Goal: Task Accomplishment & Management: Use online tool/utility

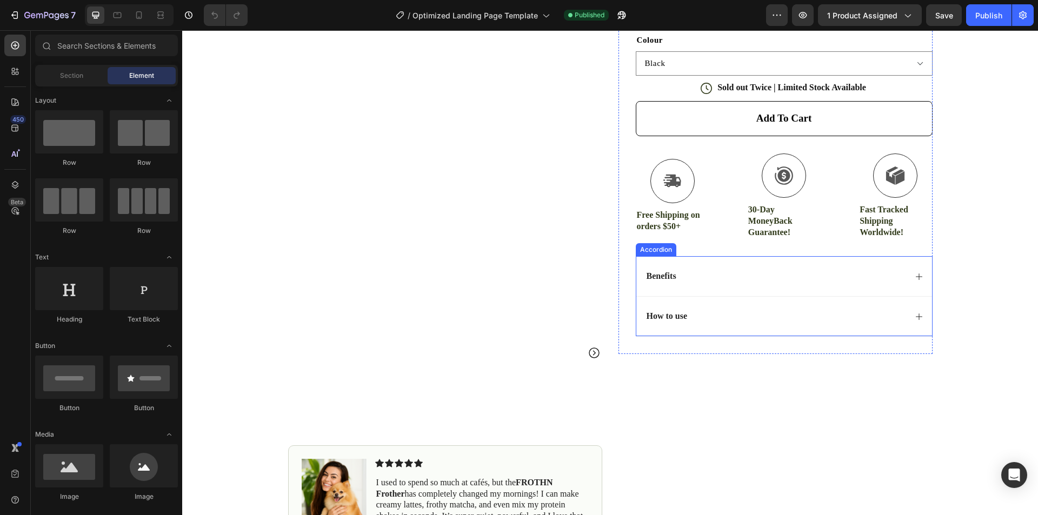
scroll to position [432, 0]
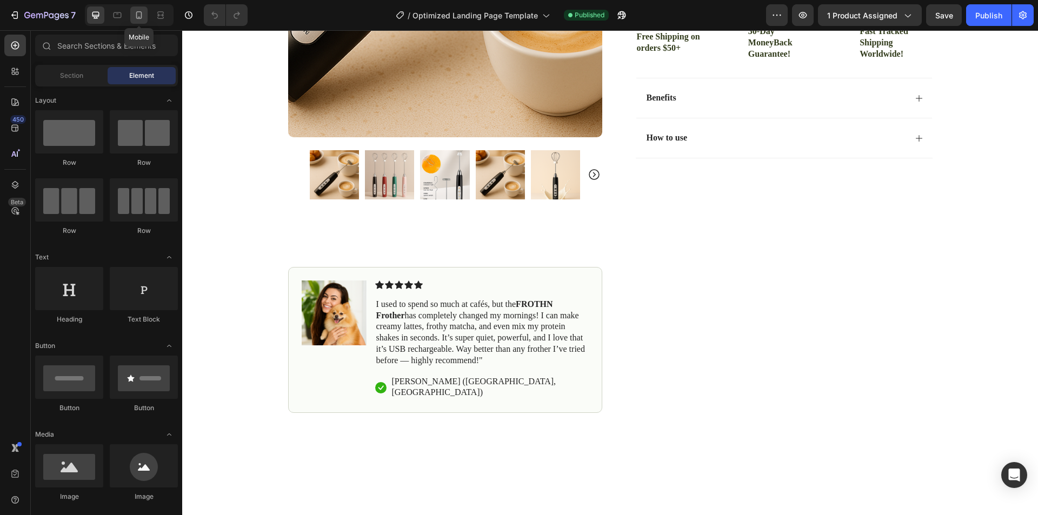
click at [132, 14] on div at bounding box center [138, 14] width 17 height 17
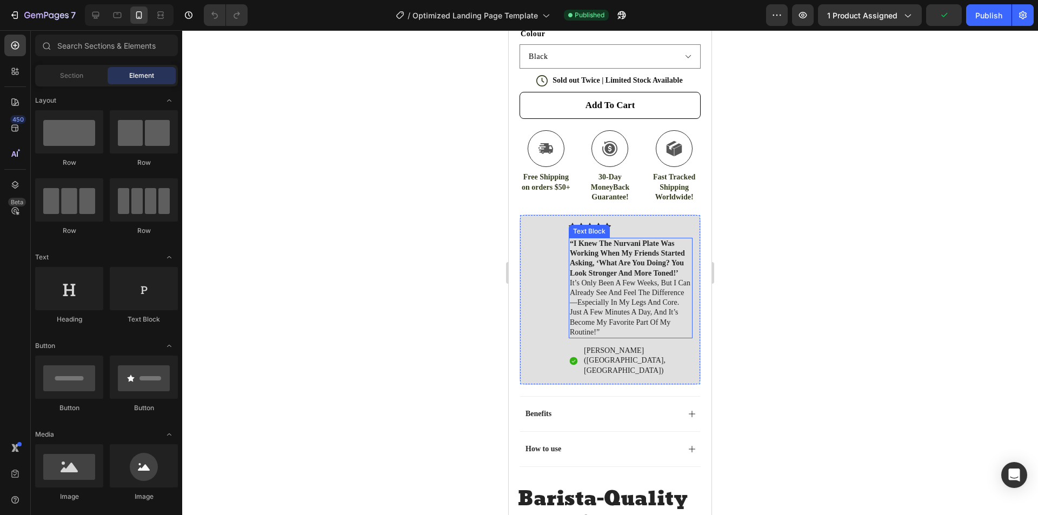
scroll to position [602, 0]
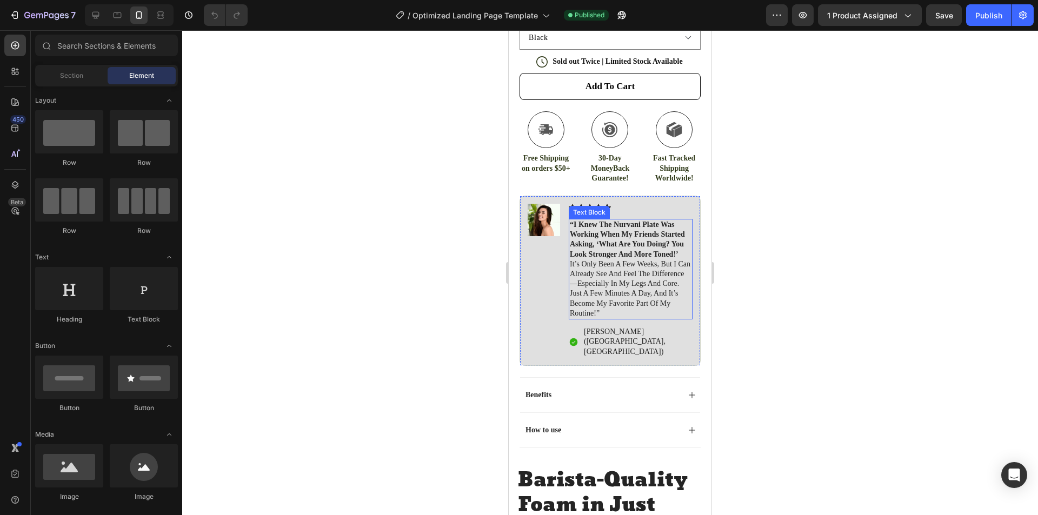
click at [577, 221] on strong "“i knew the nurvani plate was working when my friends started asking, ‘what are…" at bounding box center [627, 240] width 115 height 38
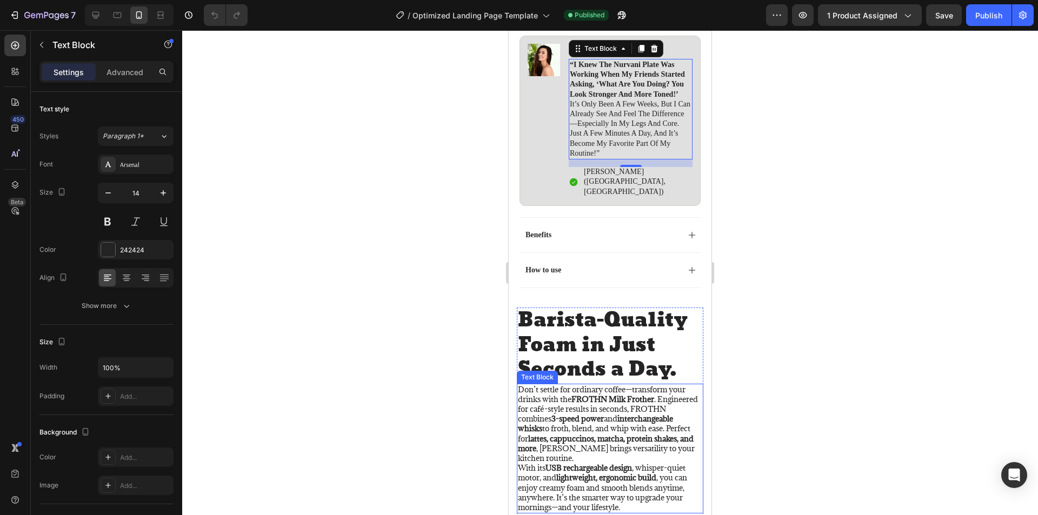
scroll to position [764, 0]
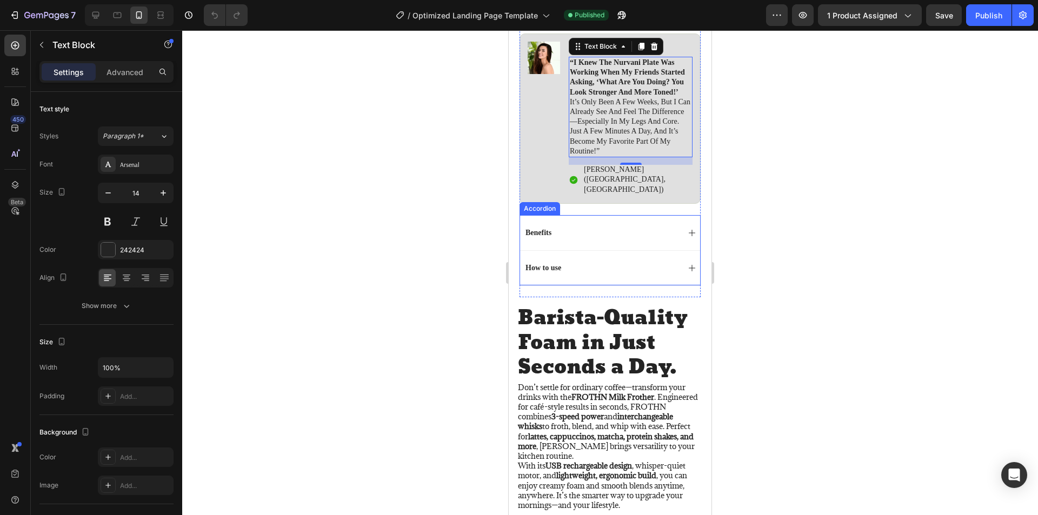
click at [677, 250] on div "How to use" at bounding box center [610, 267] width 180 height 35
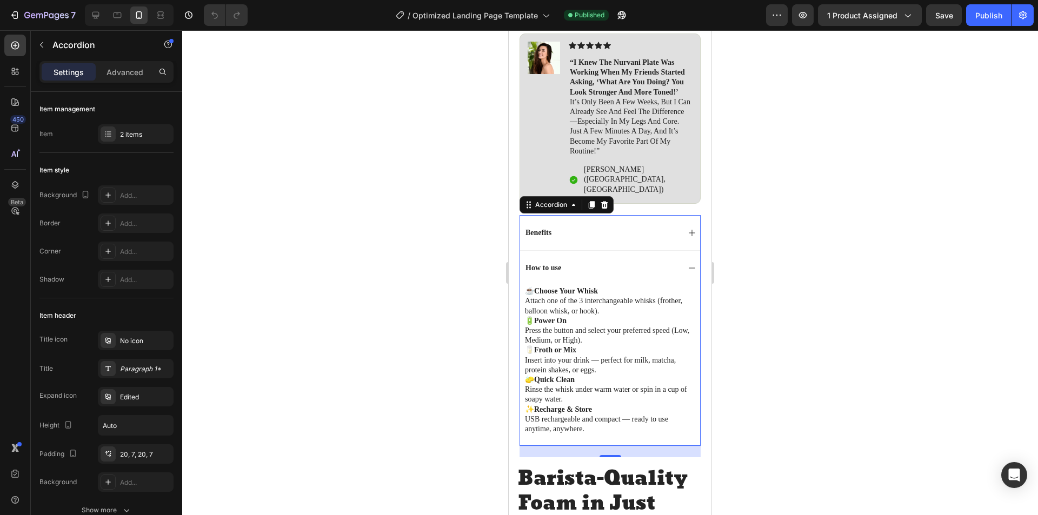
click at [678, 215] on div "Benefits" at bounding box center [610, 232] width 180 height 35
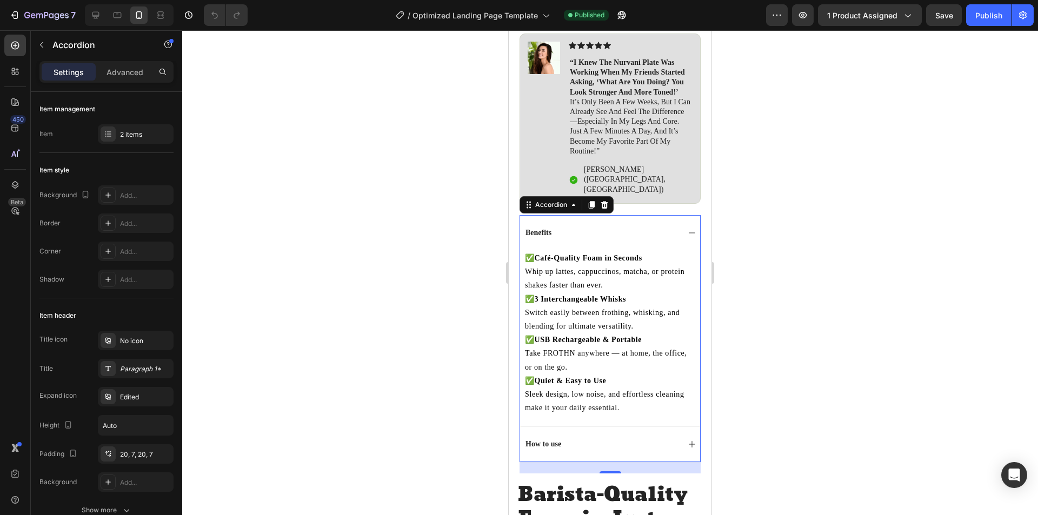
click at [679, 215] on div "Benefits" at bounding box center [610, 232] width 180 height 35
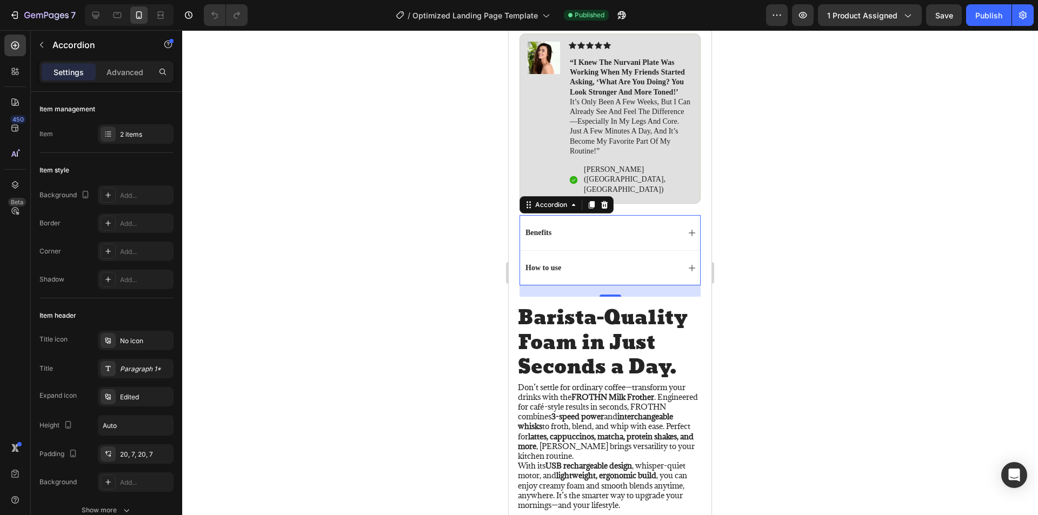
click at [678, 250] on div "How to use" at bounding box center [610, 267] width 180 height 35
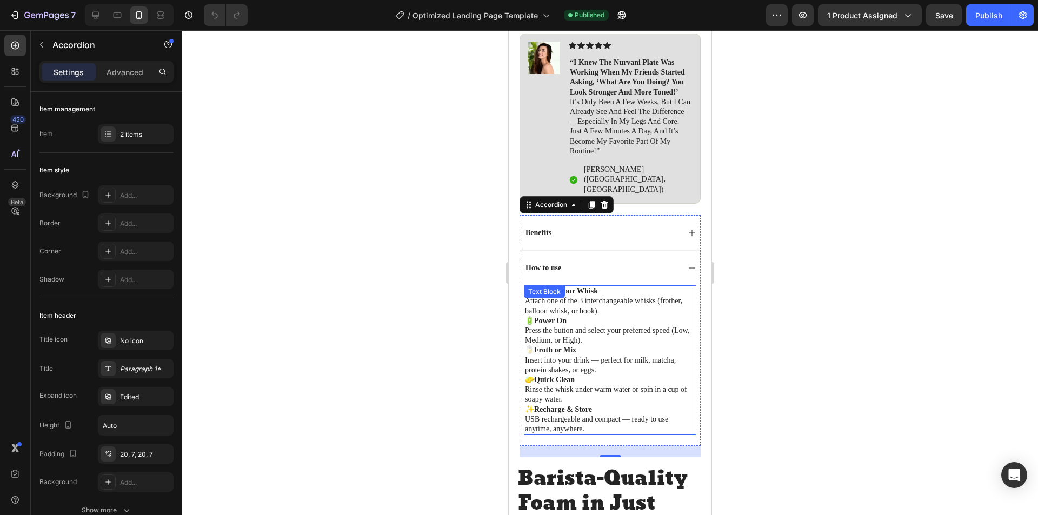
scroll to position [656, 0]
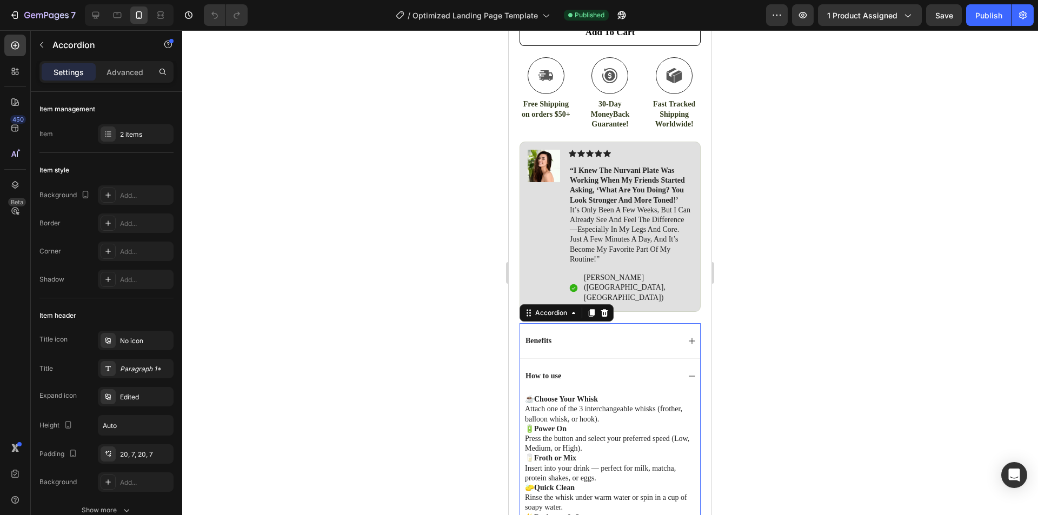
click at [678, 358] on div "How to use" at bounding box center [610, 375] width 180 height 35
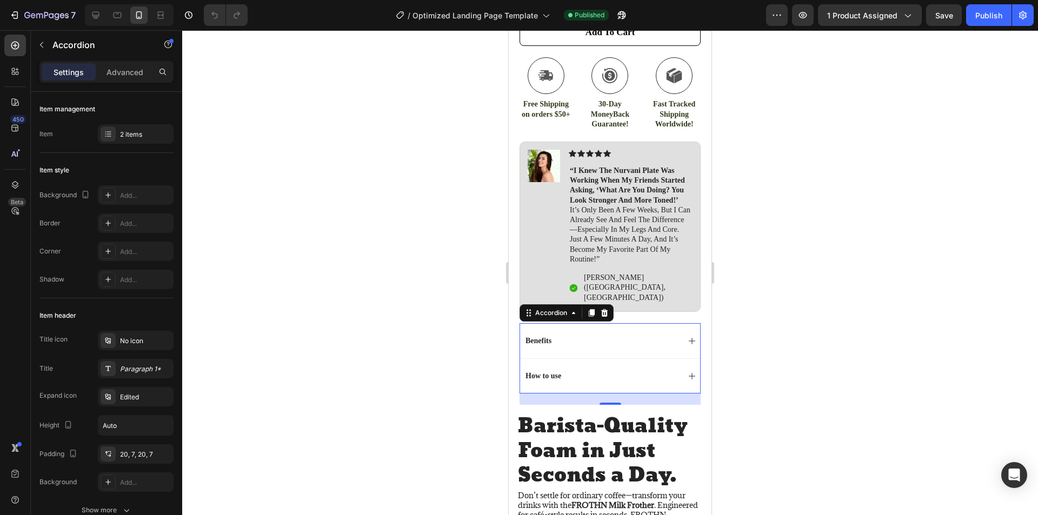
scroll to position [548, 0]
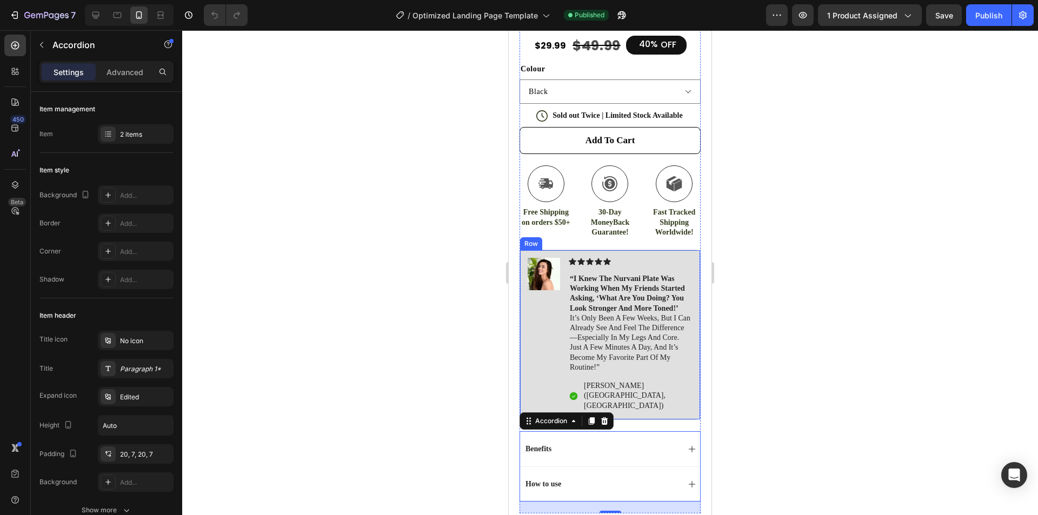
click at [631, 321] on p "“i knew the nurvani plate was working when my friends started asking, ‘what are…" at bounding box center [631, 323] width 122 height 98
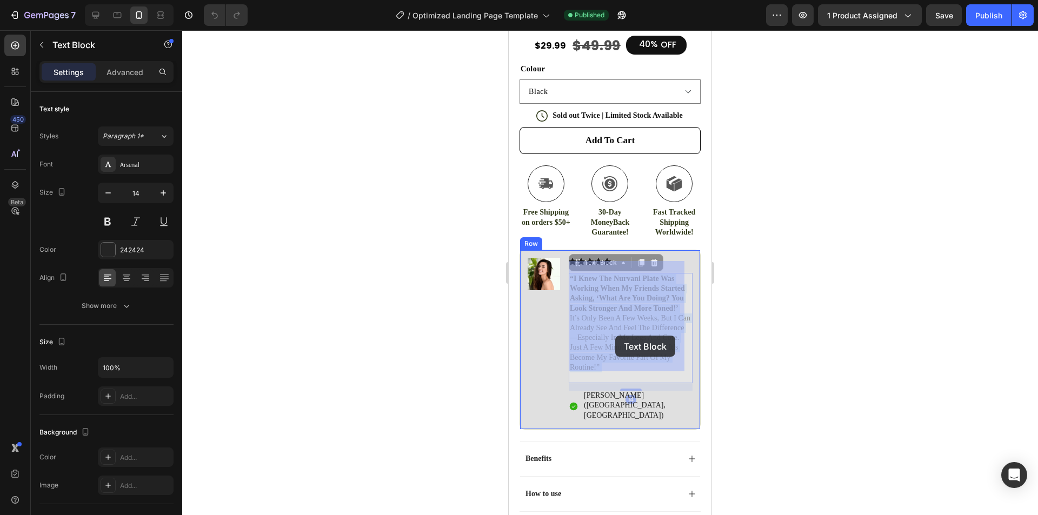
drag, startPoint x: 640, startPoint y: 363, endPoint x: 617, endPoint y: 339, distance: 33.6
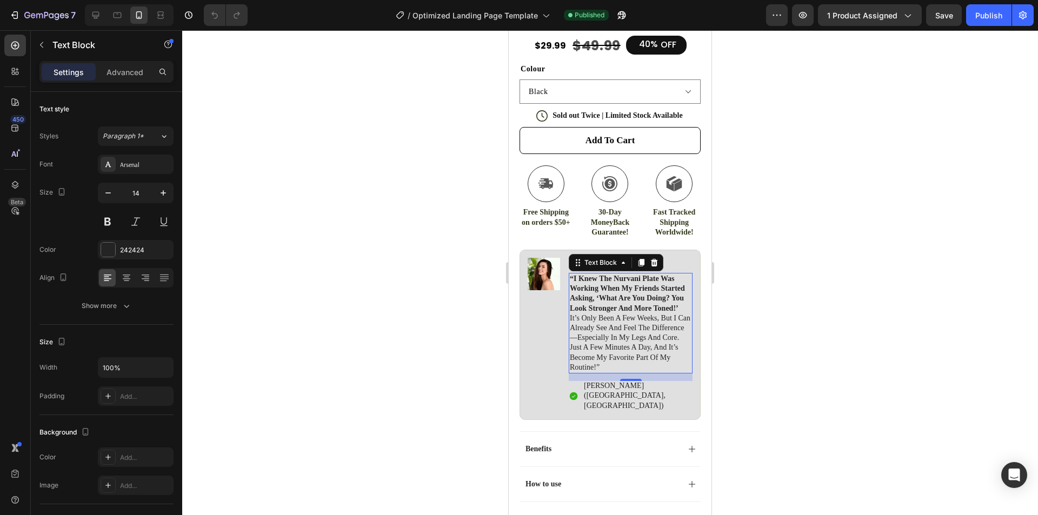
click at [605, 338] on p "“i knew the nurvani plate was working when my friends started asking, ‘what are…" at bounding box center [631, 323] width 122 height 98
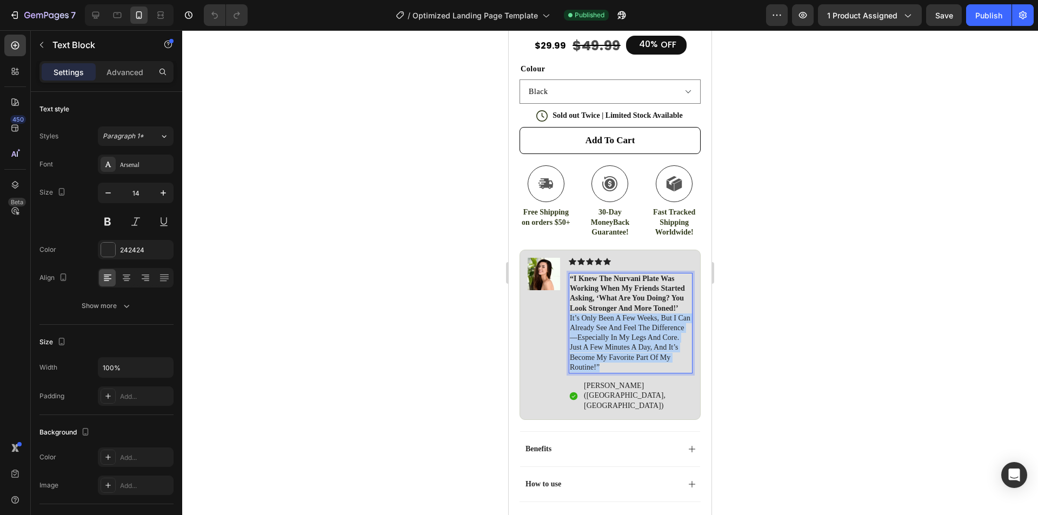
click at [605, 338] on p "“i knew the nurvani plate was working when my friends started asking, ‘what are…" at bounding box center [631, 323] width 122 height 98
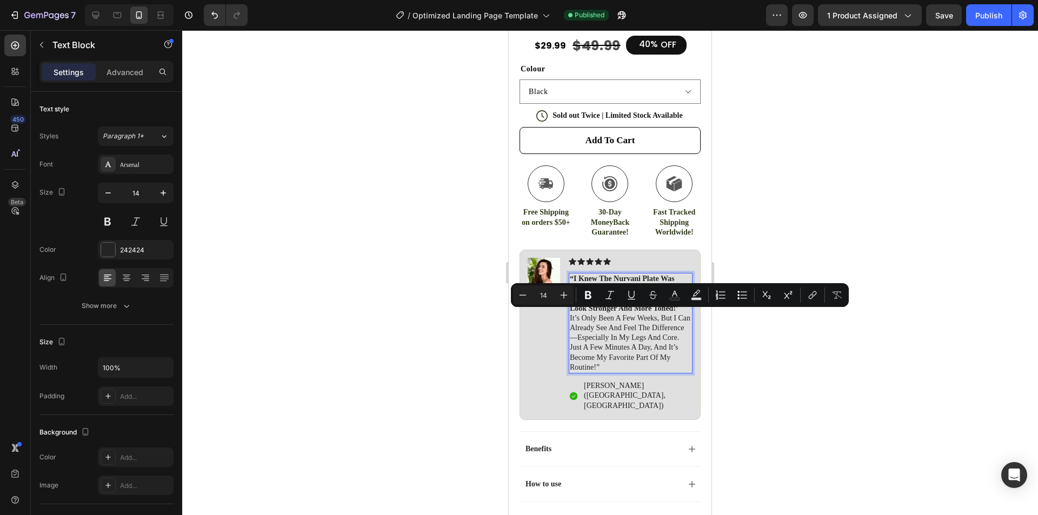
click at [645, 361] on p "“i knew the nurvani plate was working when my friends started asking, ‘what are…" at bounding box center [631, 323] width 122 height 98
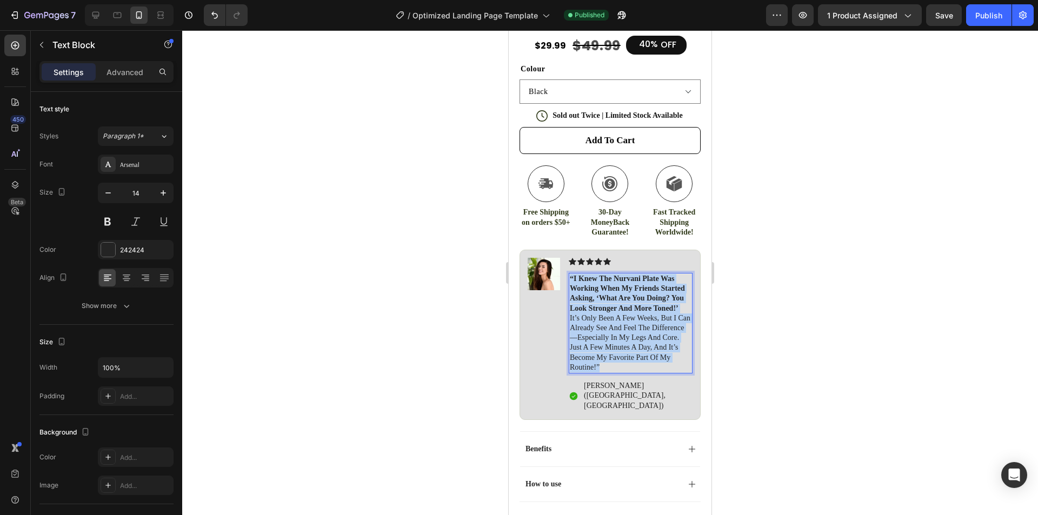
drag, startPoint x: 644, startPoint y: 363, endPoint x: 571, endPoint y: 268, distance: 119.6
click at [571, 274] on p "“i knew the nurvani plate was working when my friends started asking, ‘what are…" at bounding box center [631, 323] width 122 height 98
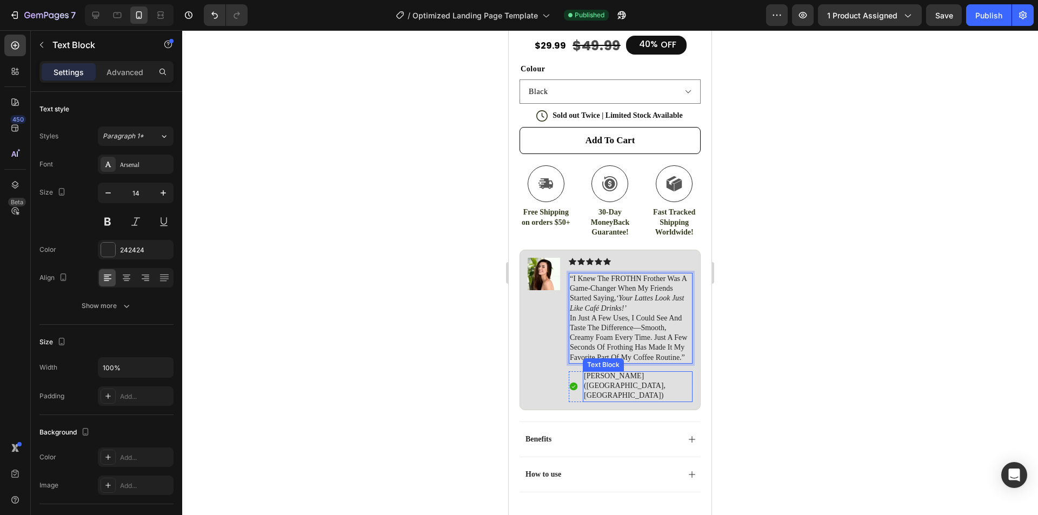
click at [647, 376] on p "[PERSON_NAME] ([GEOGRAPHIC_DATA], [GEOGRAPHIC_DATA])" at bounding box center [638, 386] width 108 height 30
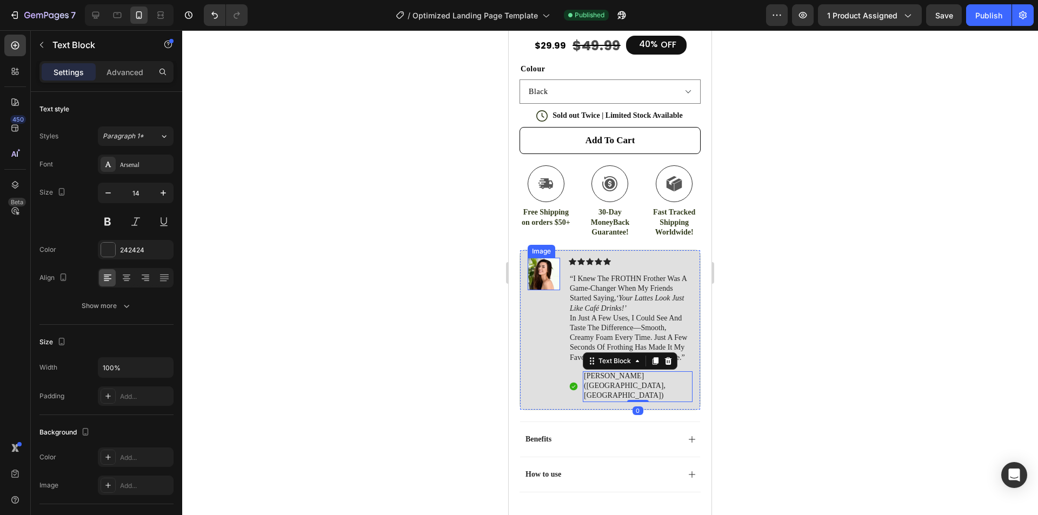
click at [540, 264] on img at bounding box center [544, 274] width 32 height 32
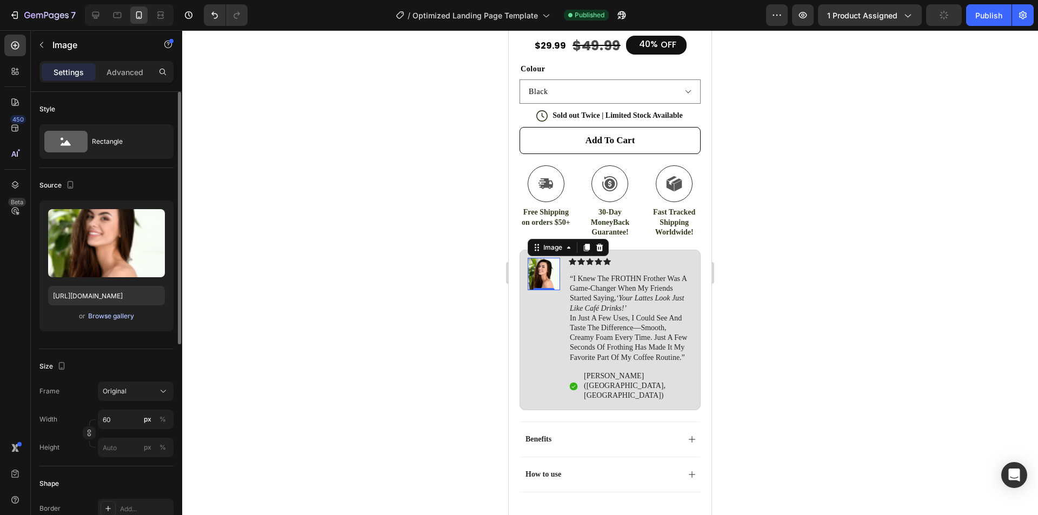
click at [131, 318] on div "Browse gallery" at bounding box center [111, 316] width 46 height 10
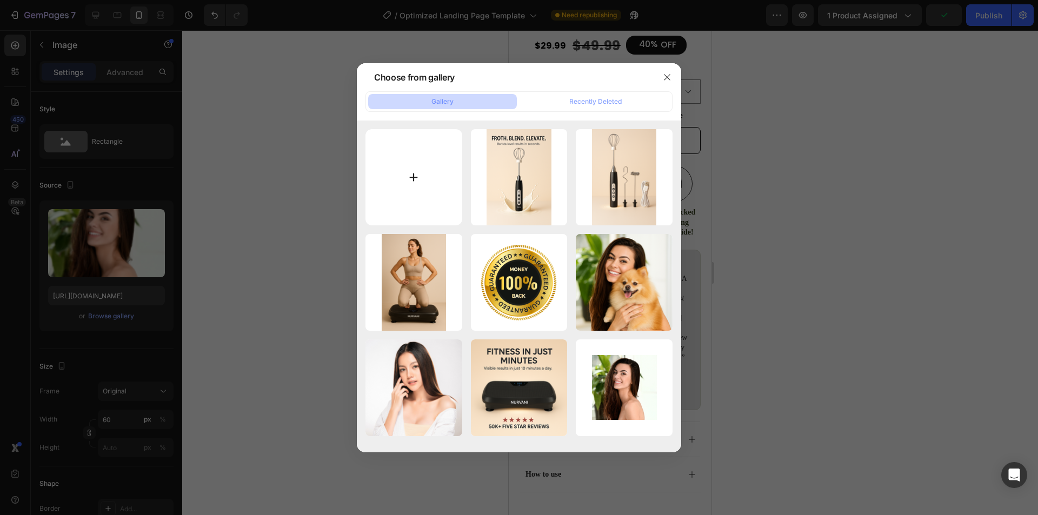
click at [409, 184] on input "file" at bounding box center [413, 177] width 97 height 97
click at [584, 105] on div "Recently Deleted" at bounding box center [595, 102] width 52 height 10
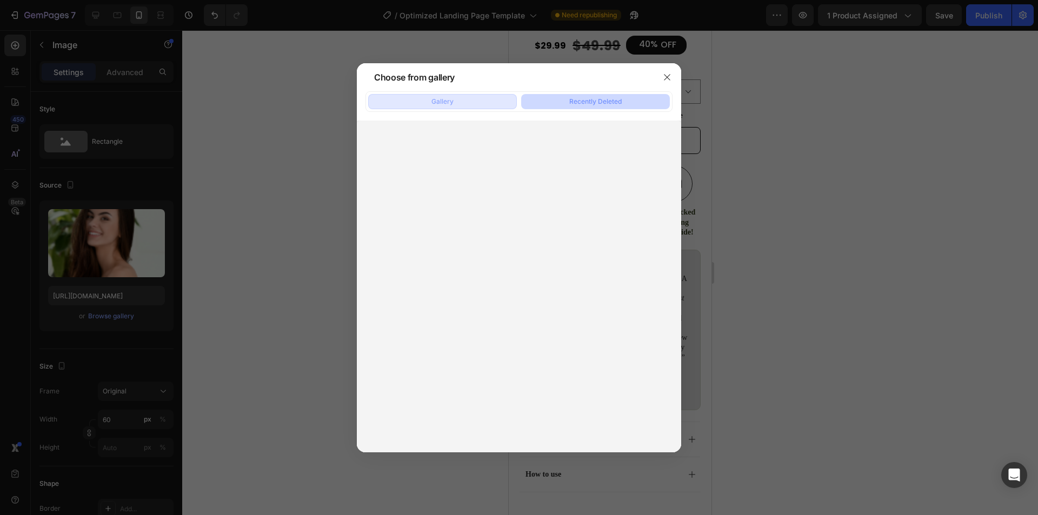
click at [481, 104] on button "Gallery" at bounding box center [442, 101] width 149 height 15
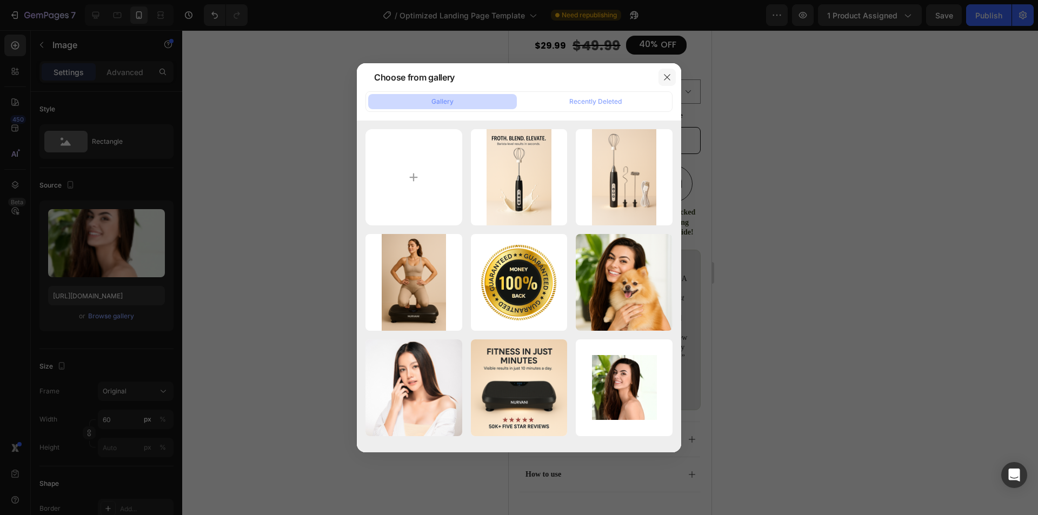
click at [664, 81] on icon "button" at bounding box center [667, 77] width 9 height 9
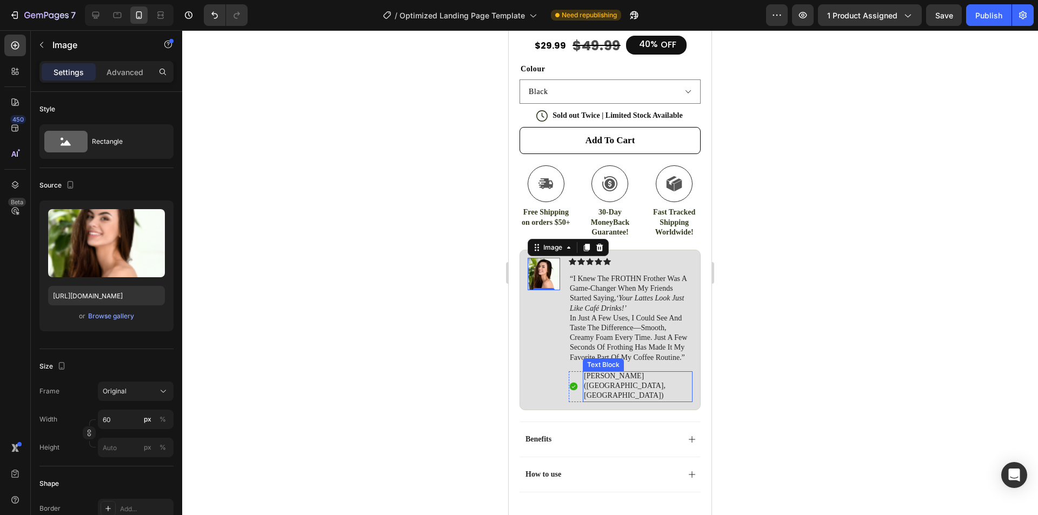
click at [622, 376] on p "[PERSON_NAME] ([GEOGRAPHIC_DATA], [GEOGRAPHIC_DATA])" at bounding box center [638, 386] width 108 height 30
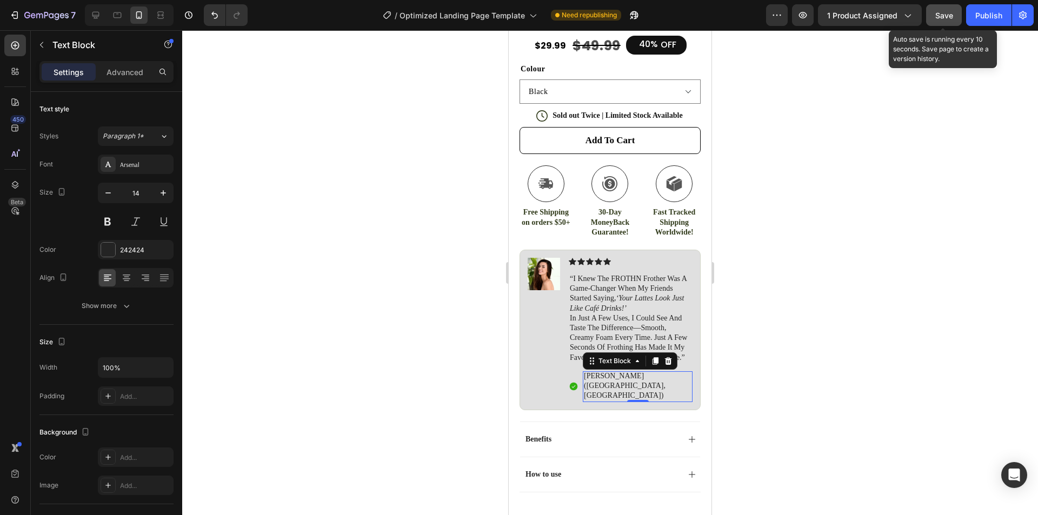
click at [955, 17] on button "Save" at bounding box center [944, 15] width 36 height 22
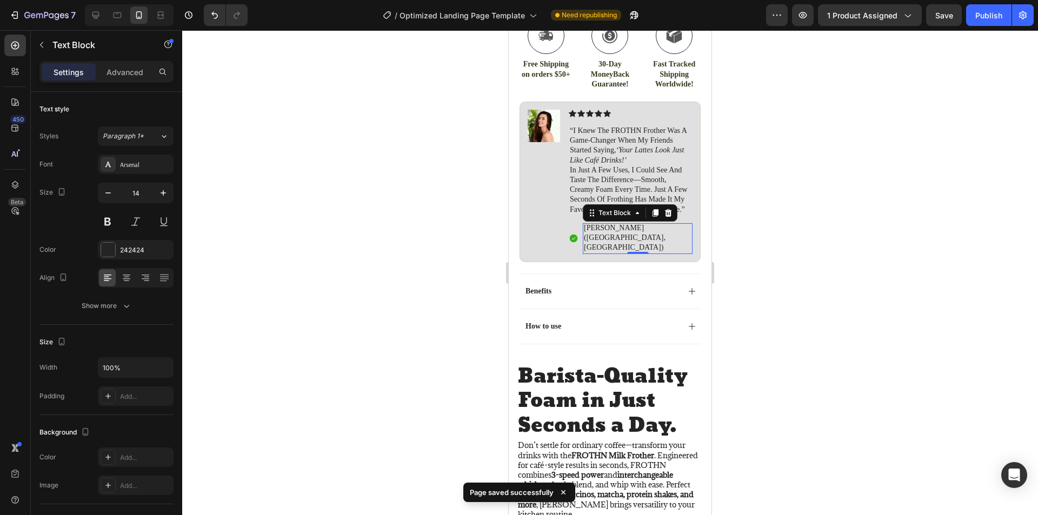
scroll to position [656, 0]
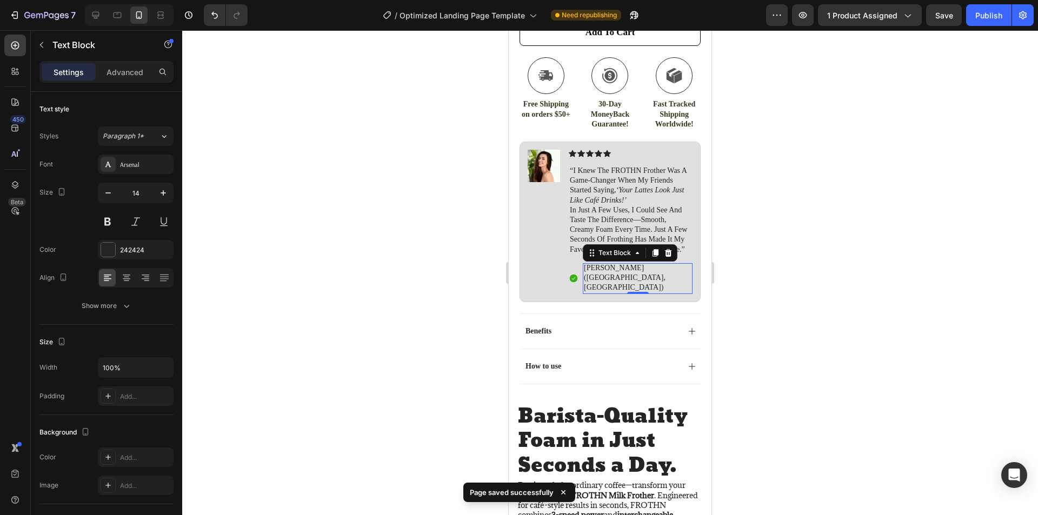
click at [637, 265] on p "[PERSON_NAME] ([GEOGRAPHIC_DATA], [GEOGRAPHIC_DATA])" at bounding box center [638, 278] width 108 height 30
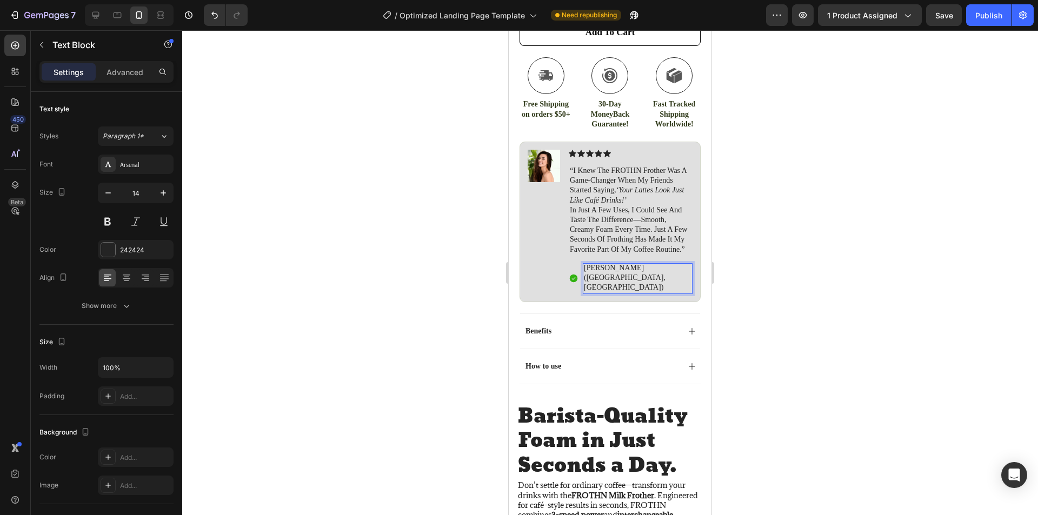
click at [654, 268] on p "[PERSON_NAME] ([GEOGRAPHIC_DATA], [GEOGRAPHIC_DATA])" at bounding box center [638, 278] width 108 height 30
click at [950, 22] on button "Save" at bounding box center [944, 15] width 36 height 22
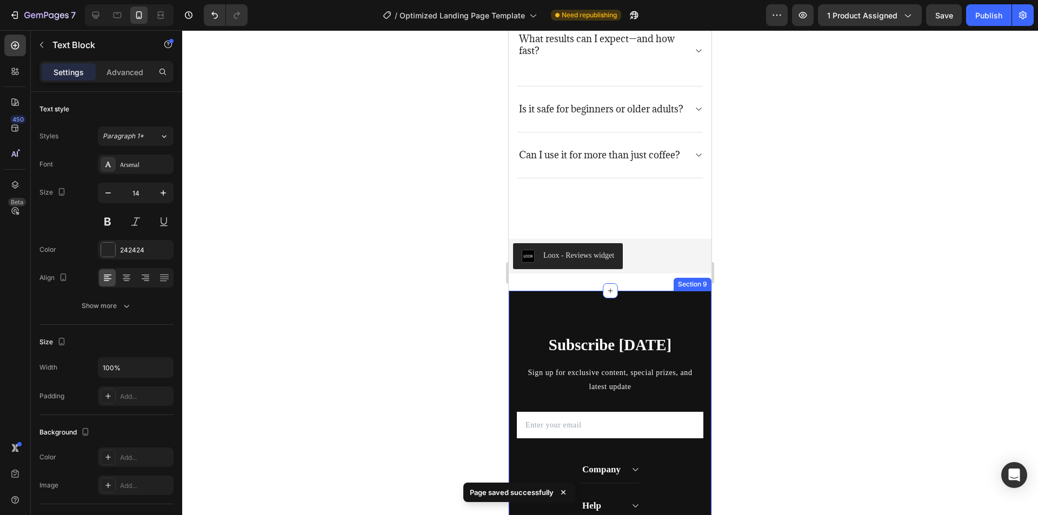
scroll to position [3283, 0]
click at [678, 176] on div "Can I use it for more than just coffee?" at bounding box center [609, 156] width 185 height 46
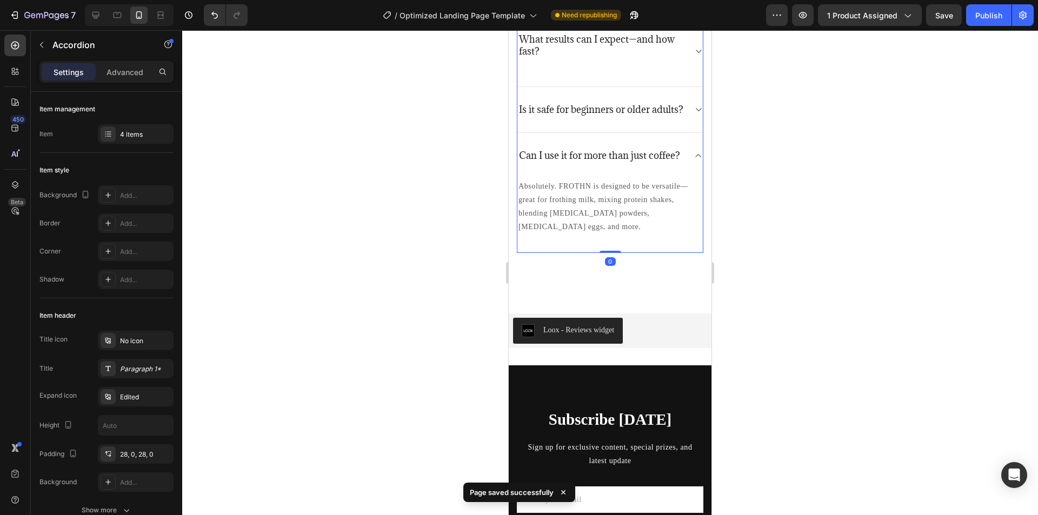
click at [683, 176] on div "Can I use it for more than just coffee?" at bounding box center [609, 155] width 185 height 45
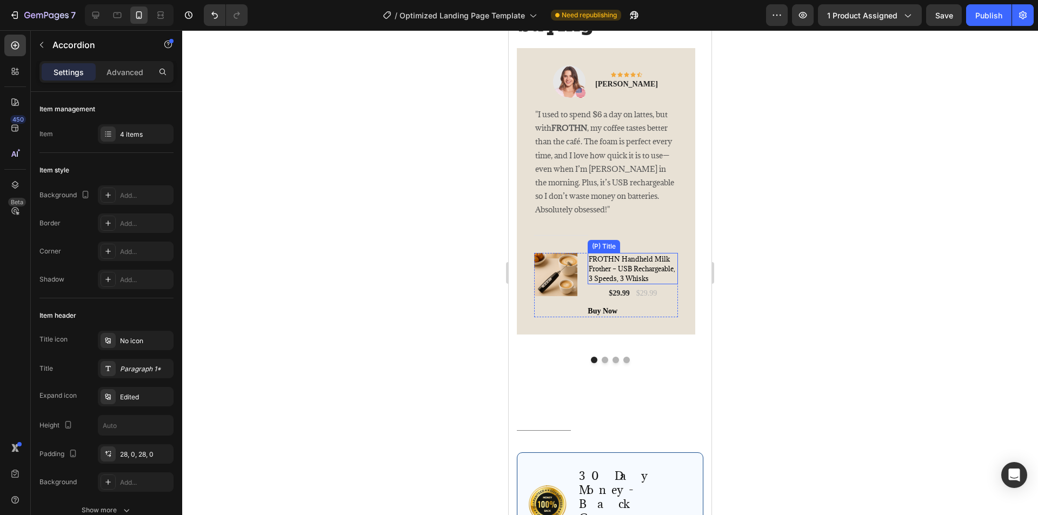
scroll to position [2371, 0]
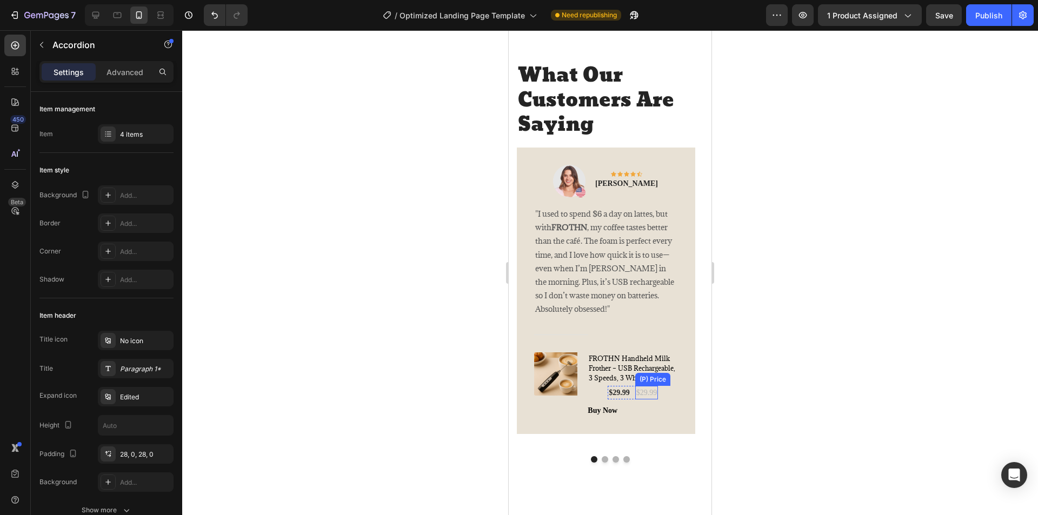
click at [645, 400] on div "$29.99" at bounding box center [646, 393] width 23 height 14
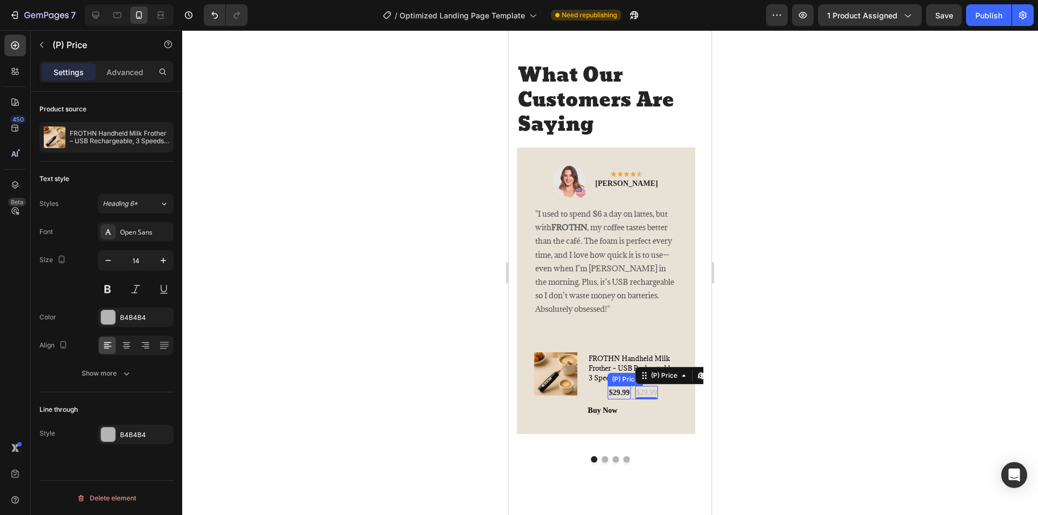
click at [621, 400] on div "$29.99" at bounding box center [619, 393] width 23 height 14
click at [638, 400] on div "$29.99" at bounding box center [646, 393] width 23 height 14
click at [114, 369] on div "Show more" at bounding box center [107, 373] width 50 height 11
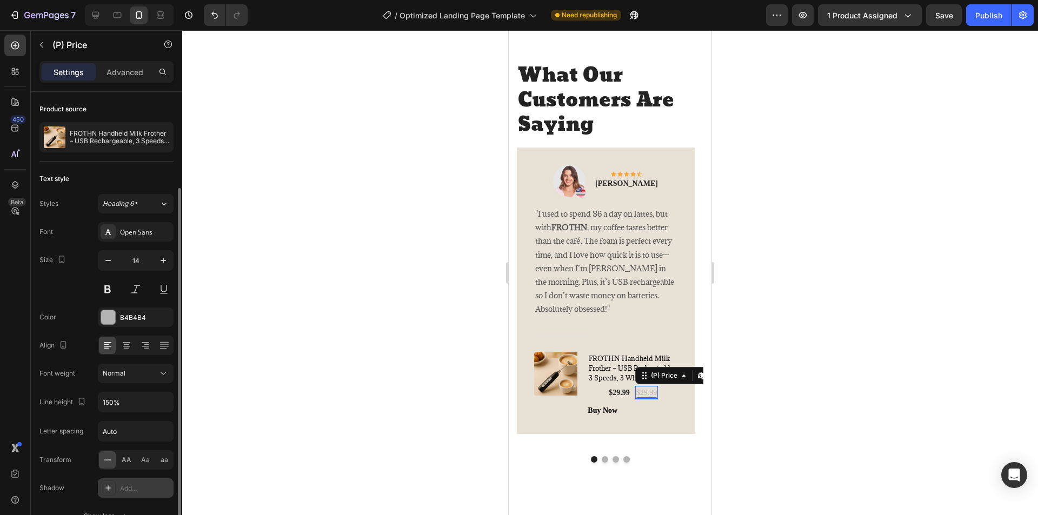
scroll to position [124, 0]
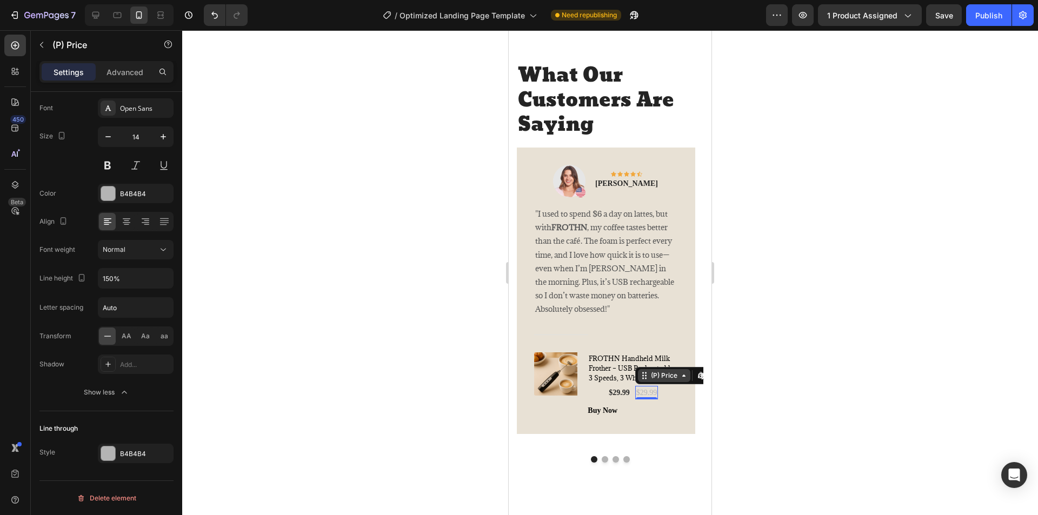
click at [680, 380] on icon at bounding box center [684, 375] width 9 height 9
click at [675, 382] on div "(P) Price" at bounding box center [664, 375] width 52 height 13
click at [102, 18] on div at bounding box center [95, 14] width 17 height 17
type input "16"
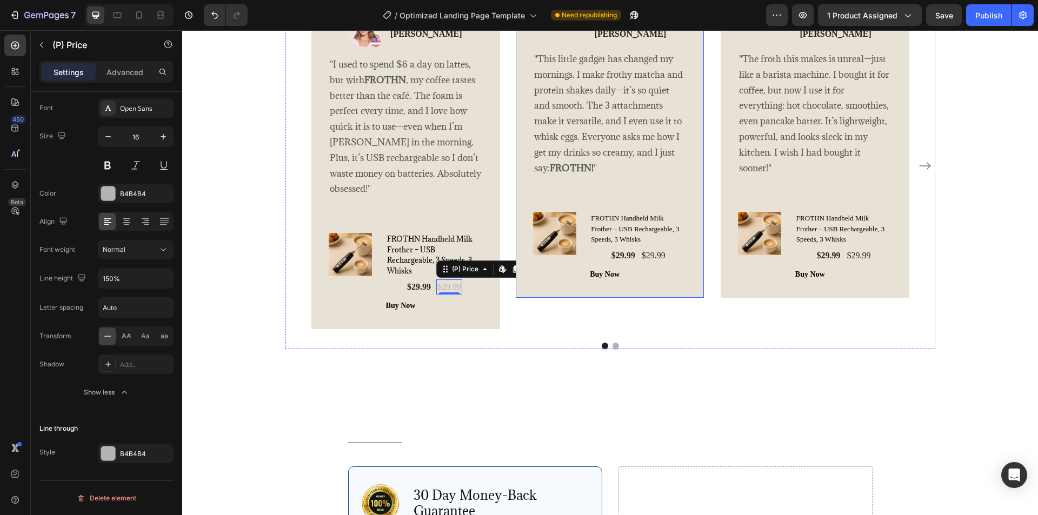
scroll to position [2395, 0]
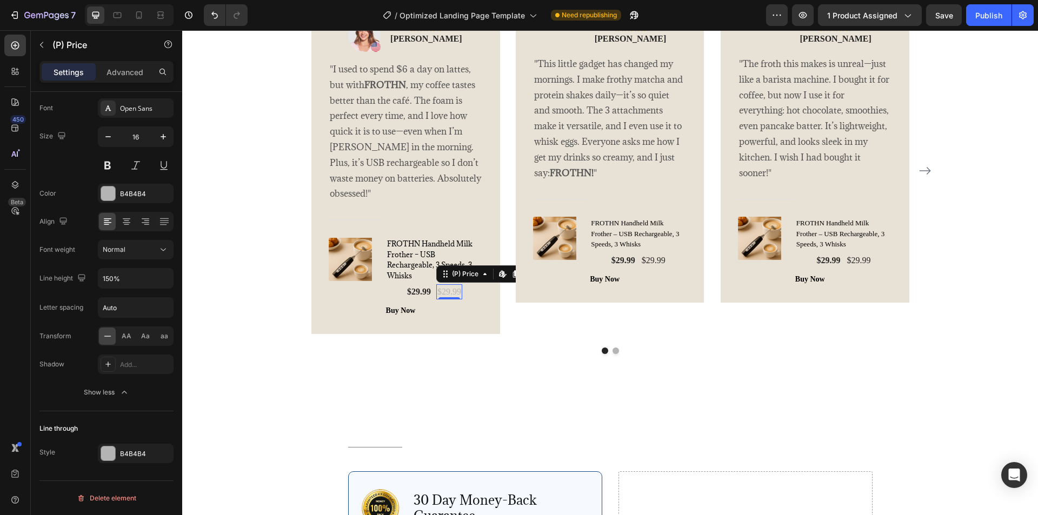
click at [452, 289] on div "$29.99" at bounding box center [449, 291] width 26 height 15
drag, startPoint x: 480, startPoint y: 274, endPoint x: 440, endPoint y: 274, distance: 40.0
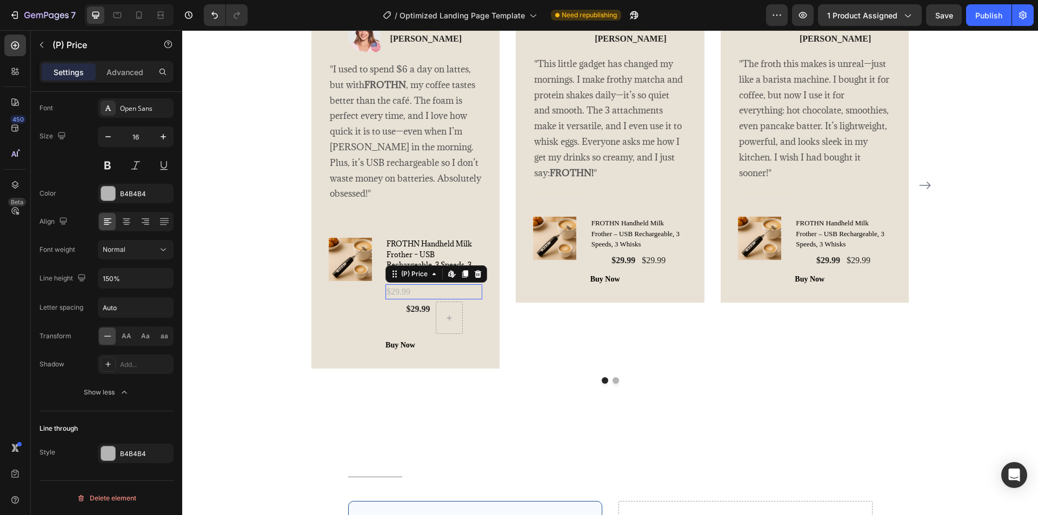
scroll to position [2402, 0]
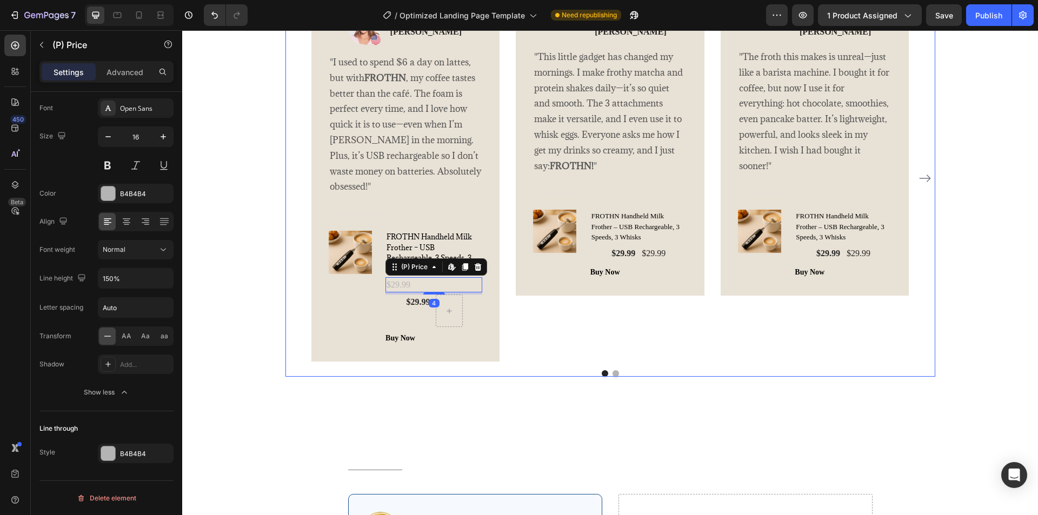
click at [516, 333] on div "Image Icon Icon Icon Icon Icon Row [PERSON_NAME] Text block Row "This little ga…" at bounding box center [610, 178] width 189 height 367
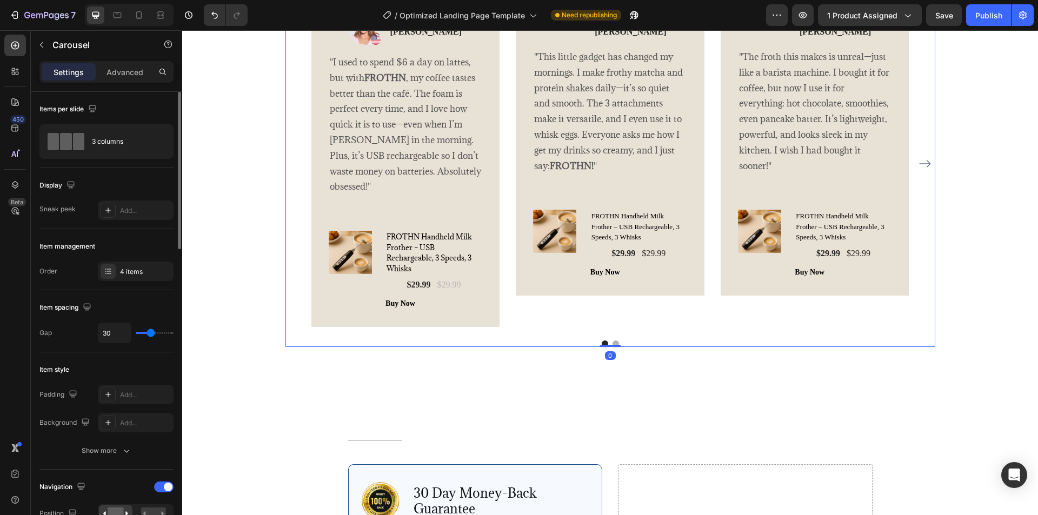
scroll to position [2395, 0]
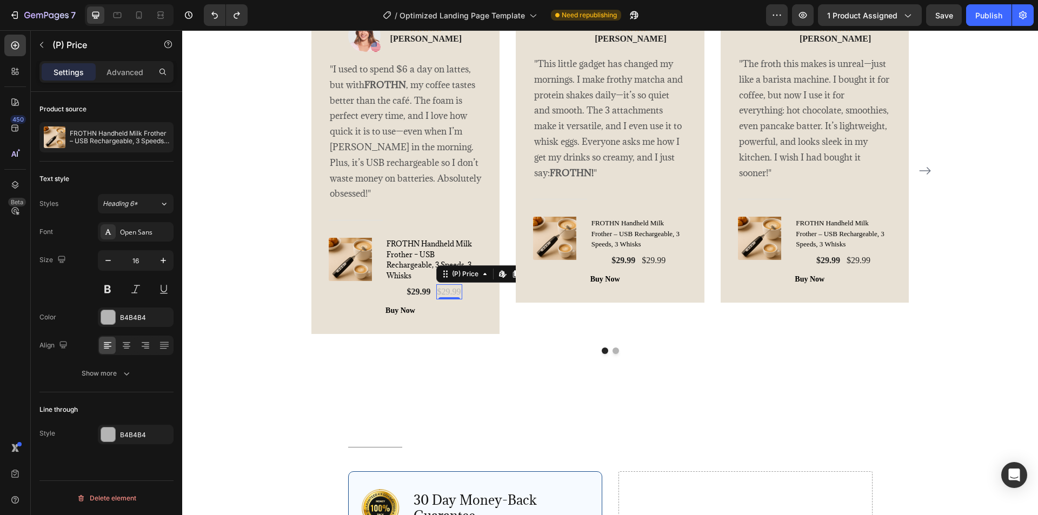
click at [449, 294] on div "$29.99" at bounding box center [449, 291] width 26 height 15
click at [625, 397] on div "What Our Customers Are Saying Heading Image Icon Icon Icon Icon Icon Row [PERSO…" at bounding box center [610, 158] width 666 height 477
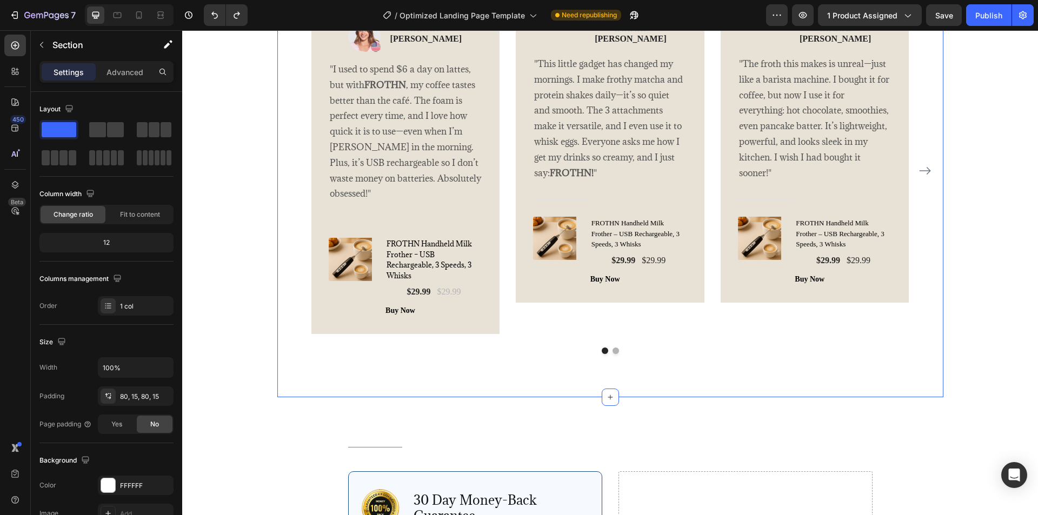
click at [747, 436] on div "Title Line Row Image 30 Day Money-Back Guarantee Text Block Row If you’re not c…" at bounding box center [610, 516] width 666 height 238
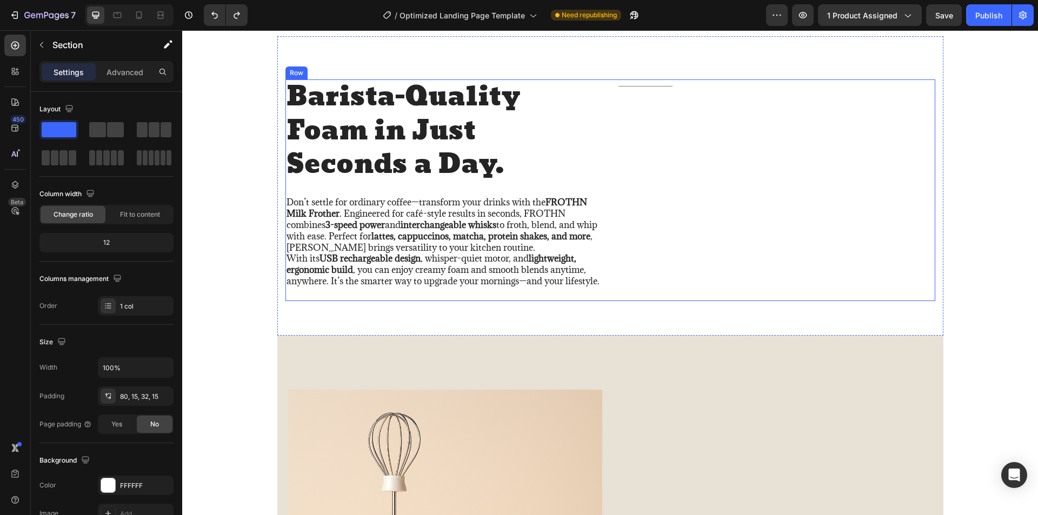
scroll to position [720, 0]
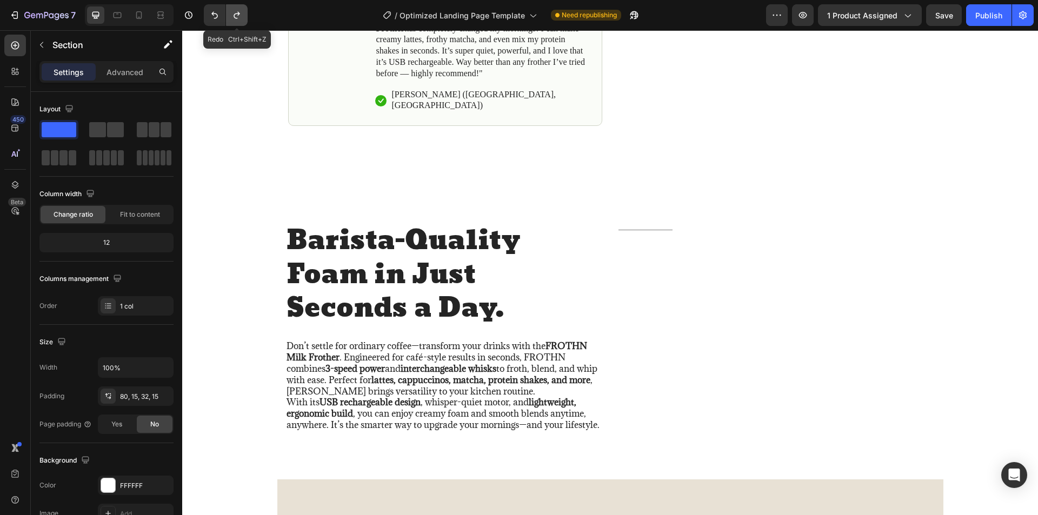
click at [238, 14] on icon "Undo/Redo" at bounding box center [237, 15] width 6 height 7
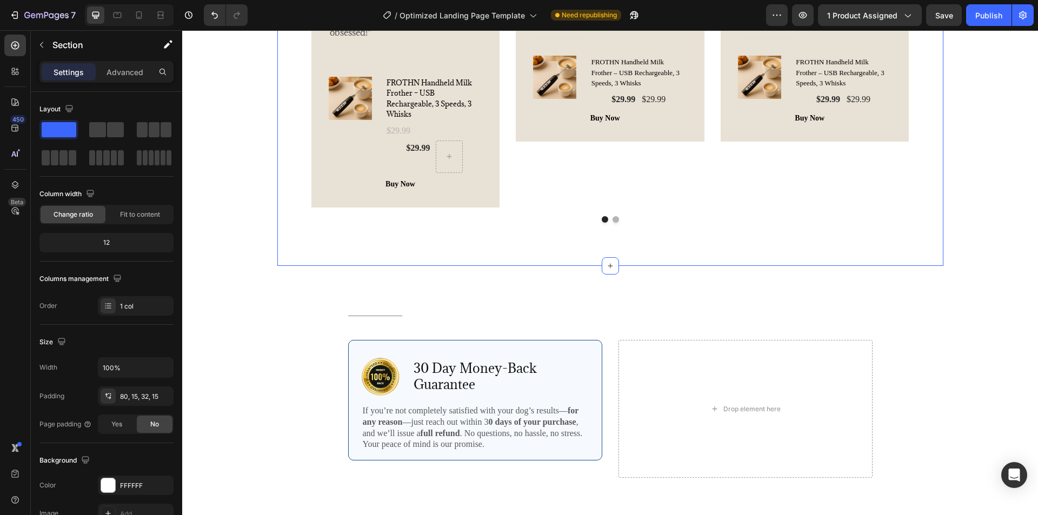
scroll to position [2450, 0]
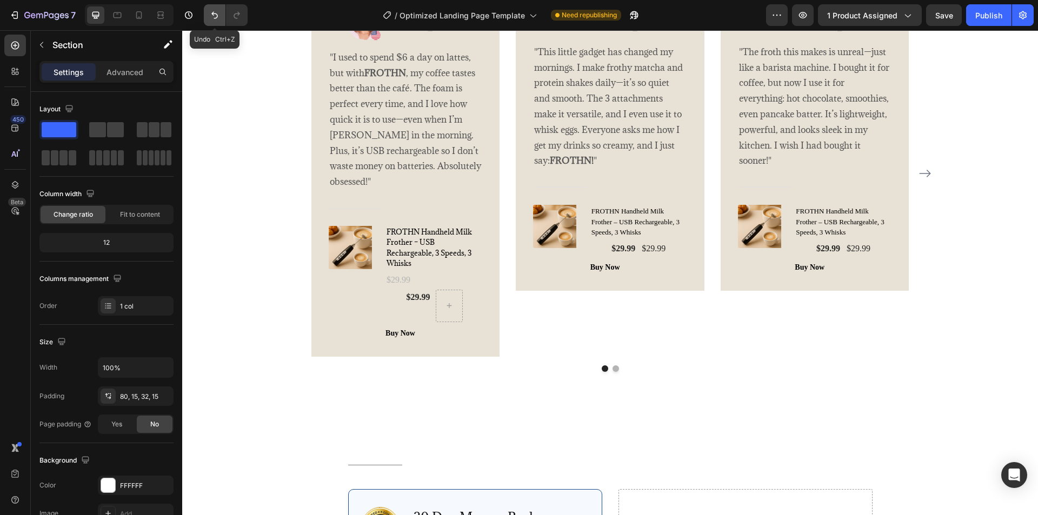
click at [216, 13] on icon "Undo/Redo" at bounding box center [214, 15] width 11 height 11
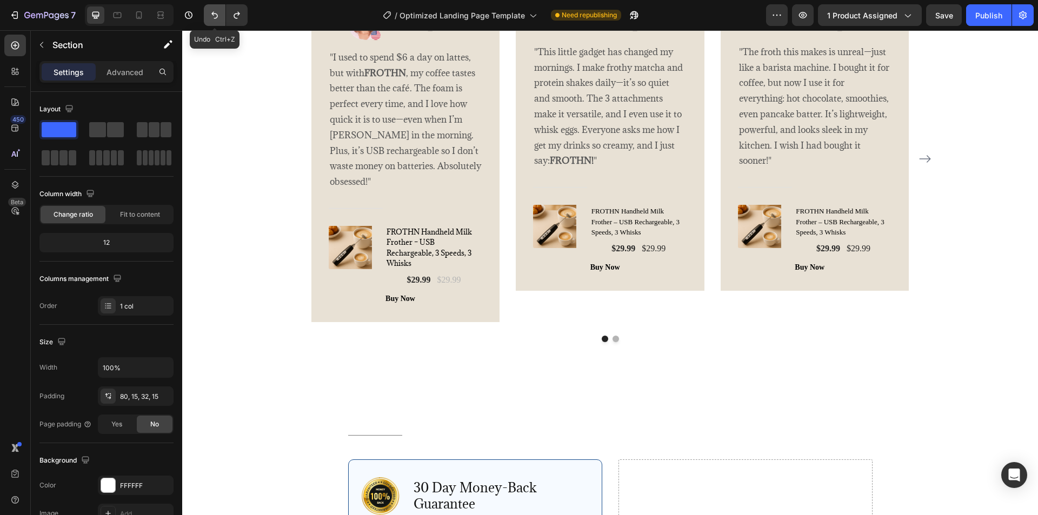
scroll to position [2443, 0]
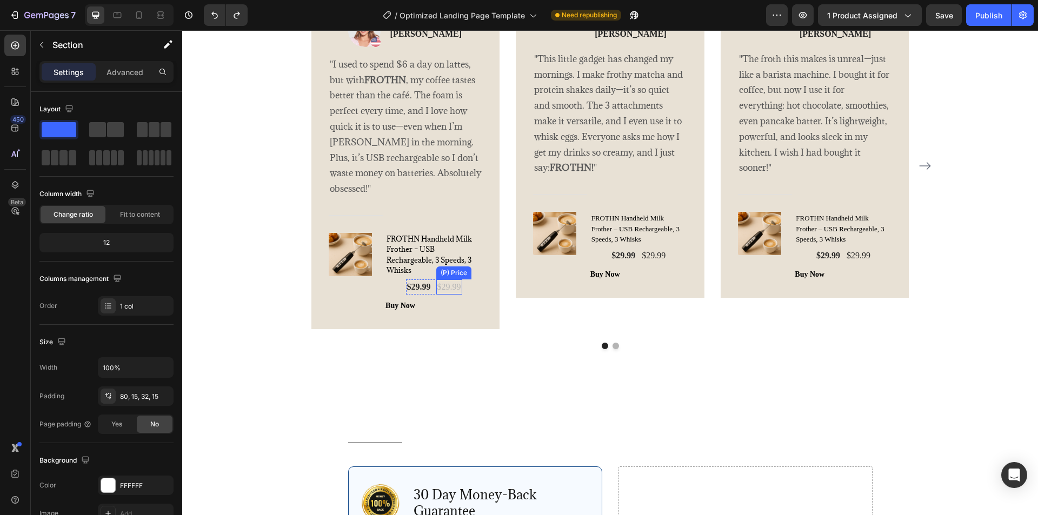
click at [448, 288] on div "$29.99" at bounding box center [449, 286] width 26 height 15
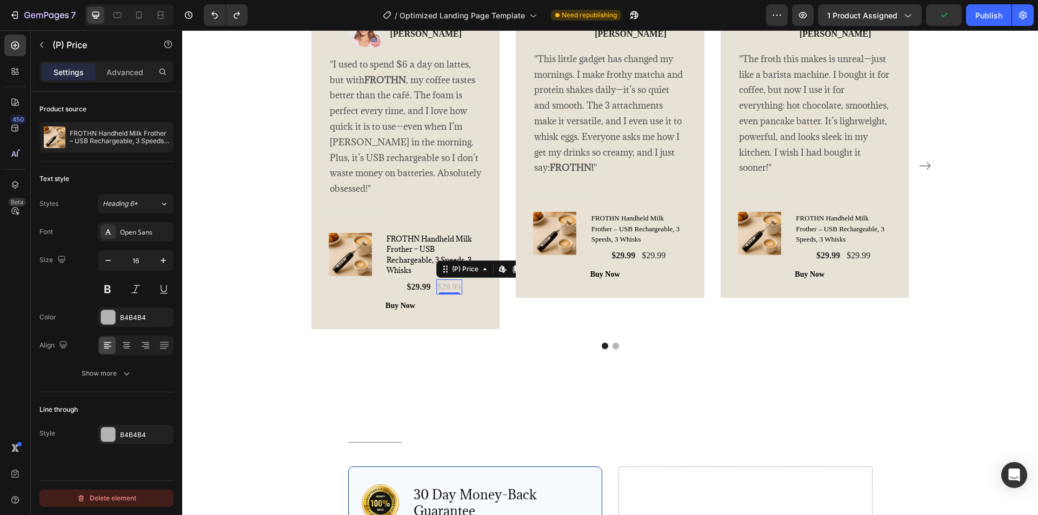
click at [113, 499] on div "Delete element" at bounding box center [106, 498] width 59 height 13
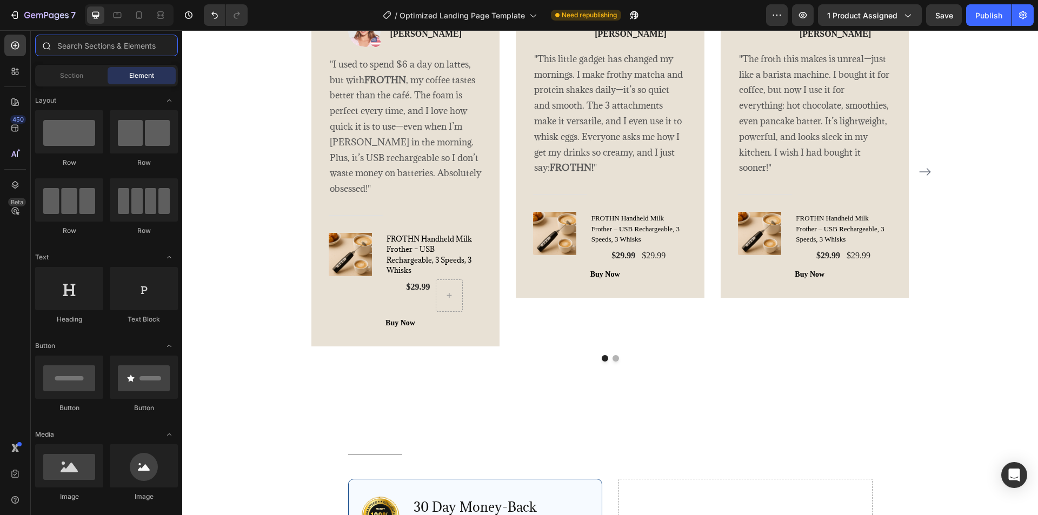
click at [103, 51] on input "text" at bounding box center [106, 46] width 143 height 22
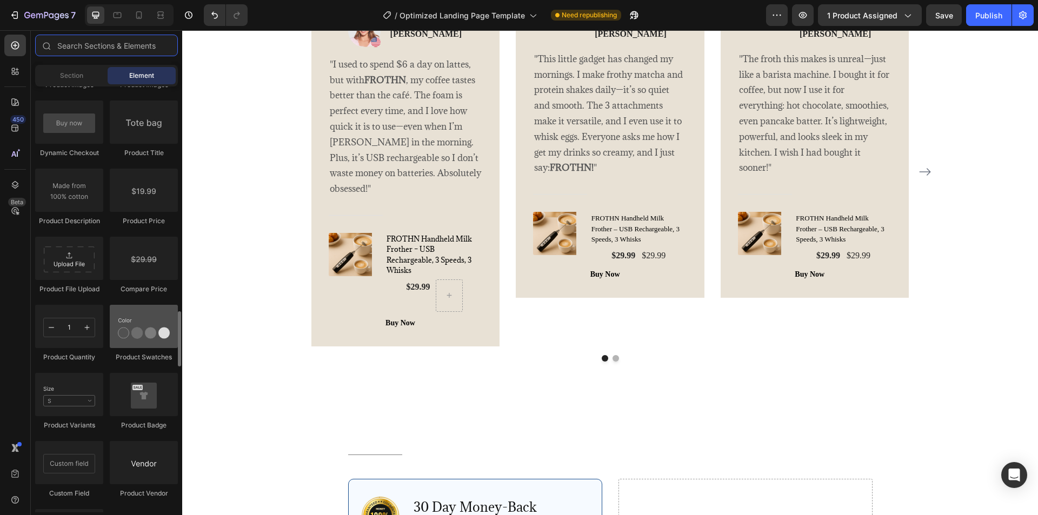
scroll to position [1676, 0]
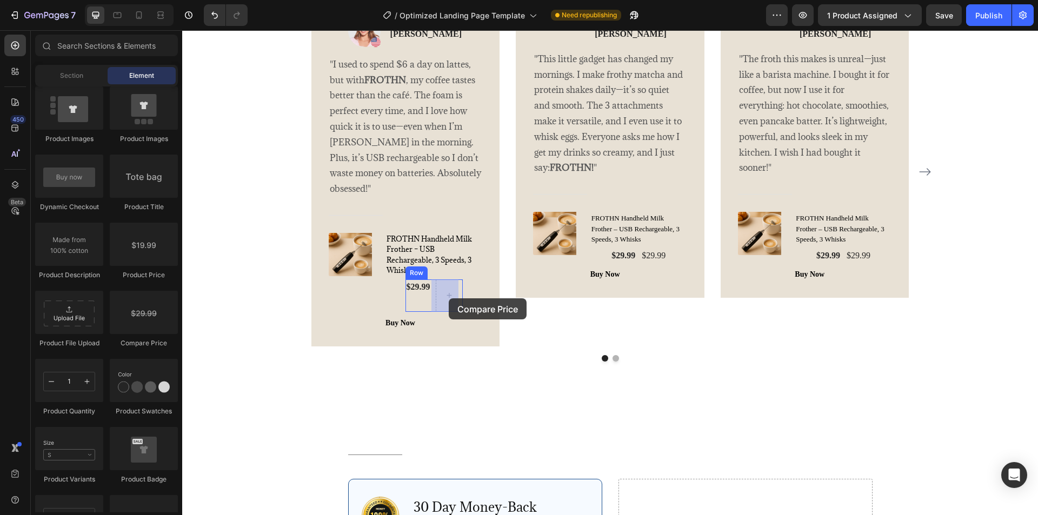
drag, startPoint x: 321, startPoint y: 351, endPoint x: 449, endPoint y: 298, distance: 138.4
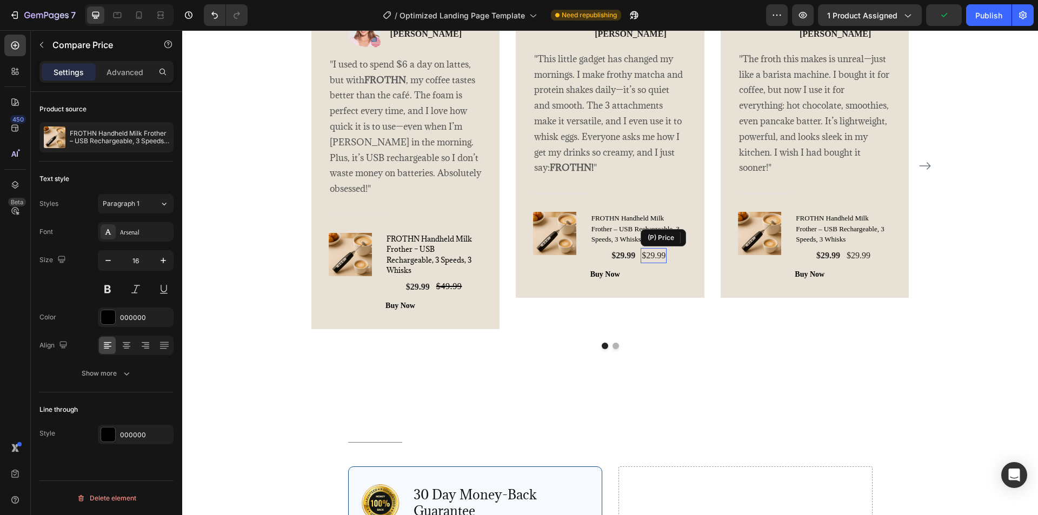
click at [657, 263] on div "$29.99" at bounding box center [654, 255] width 26 height 15
click at [131, 495] on div "Delete element" at bounding box center [106, 498] width 59 height 13
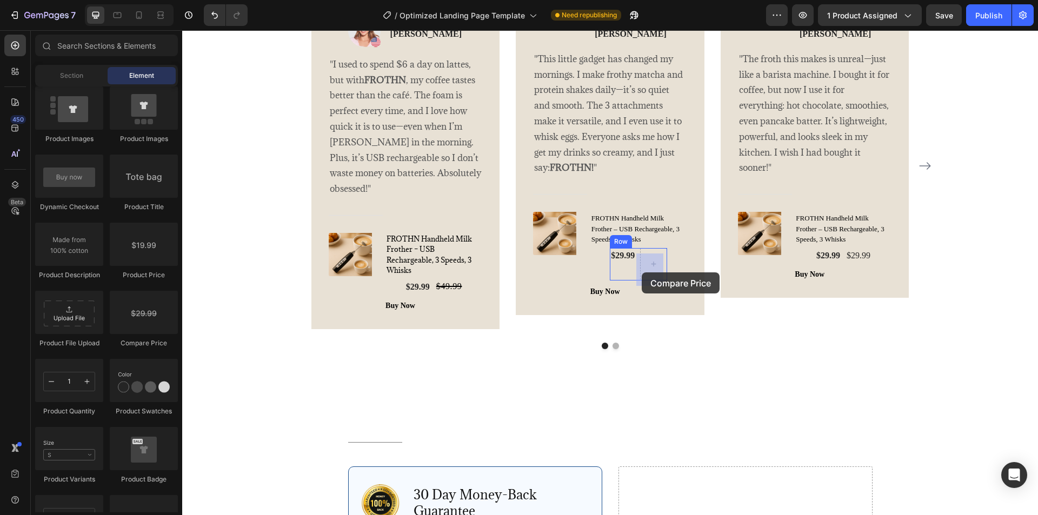
drag, startPoint x: 335, startPoint y: 346, endPoint x: 642, endPoint y: 272, distance: 315.2
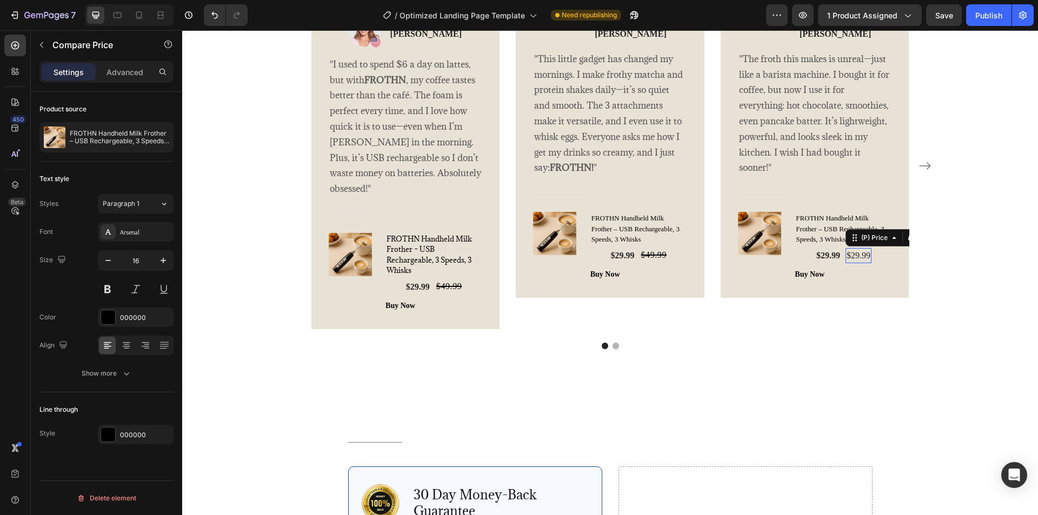
click at [853, 261] on div "$29.99" at bounding box center [859, 255] width 26 height 15
click at [134, 500] on div "Delete element" at bounding box center [106, 498] width 59 height 13
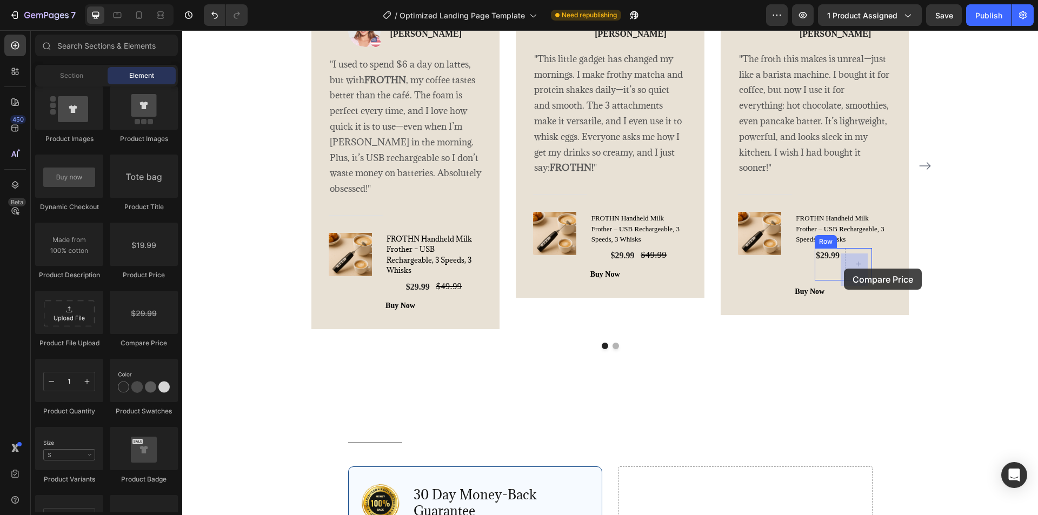
drag, startPoint x: 323, startPoint y: 342, endPoint x: 841, endPoint y: 291, distance: 519.9
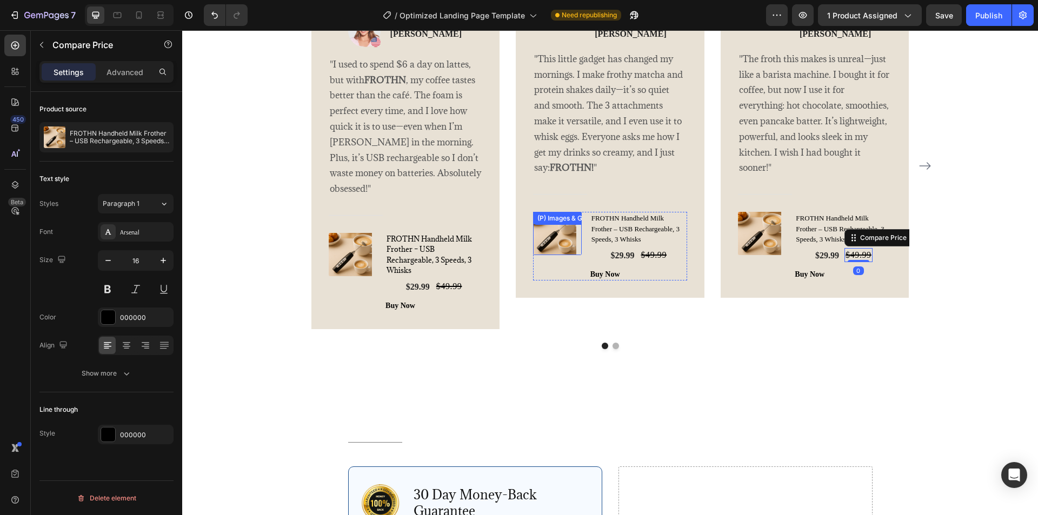
click at [549, 244] on img at bounding box center [554, 233] width 43 height 43
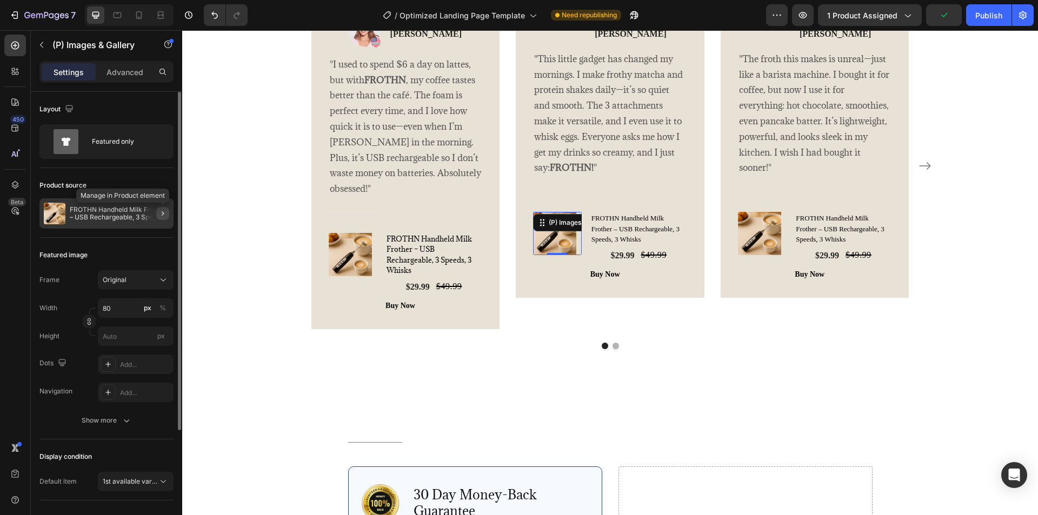
click at [164, 215] on icon "button" at bounding box center [162, 213] width 9 height 9
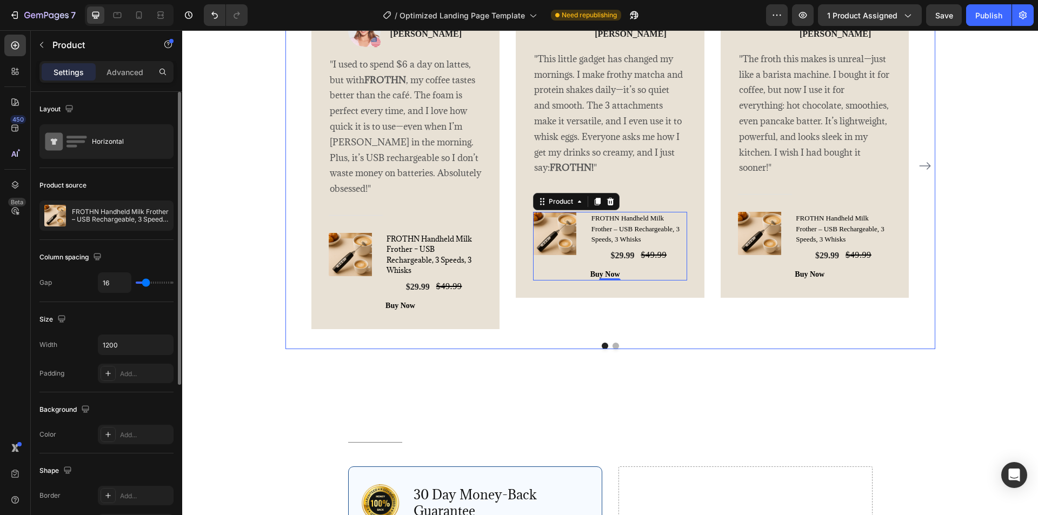
click at [919, 172] on icon "Carousel Next Arrow" at bounding box center [925, 165] width 13 height 13
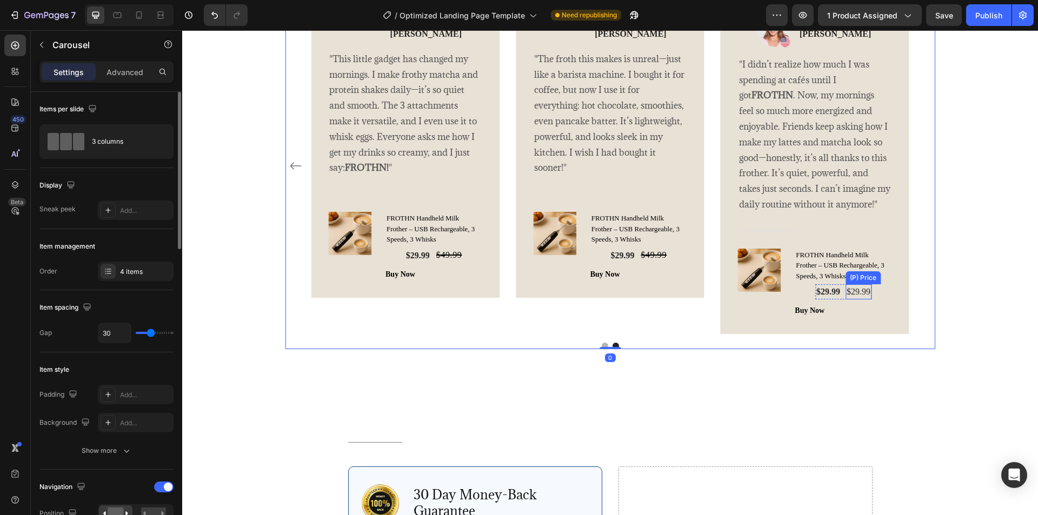
click at [848, 300] on div "$29.99" at bounding box center [859, 291] width 26 height 15
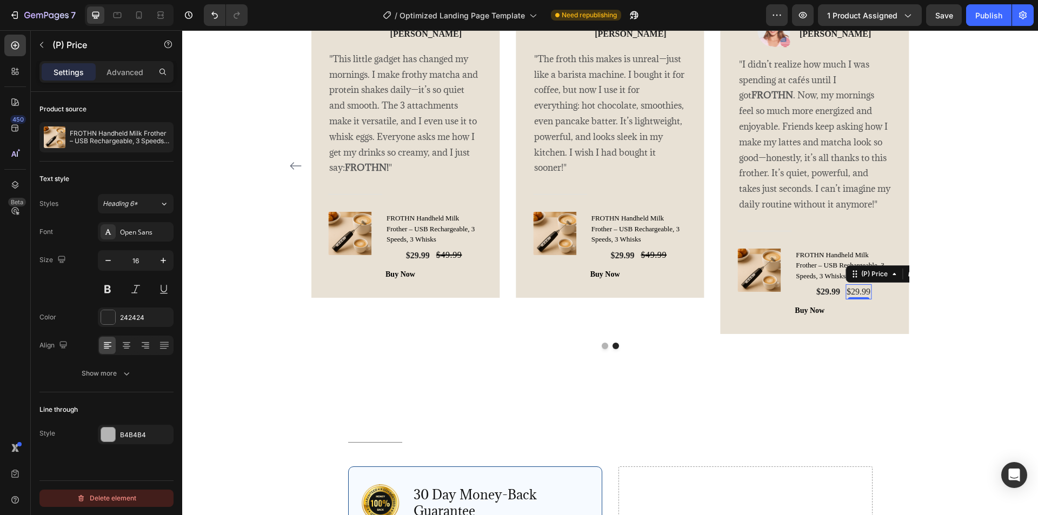
click at [132, 492] on button "Delete element" at bounding box center [106, 498] width 134 height 17
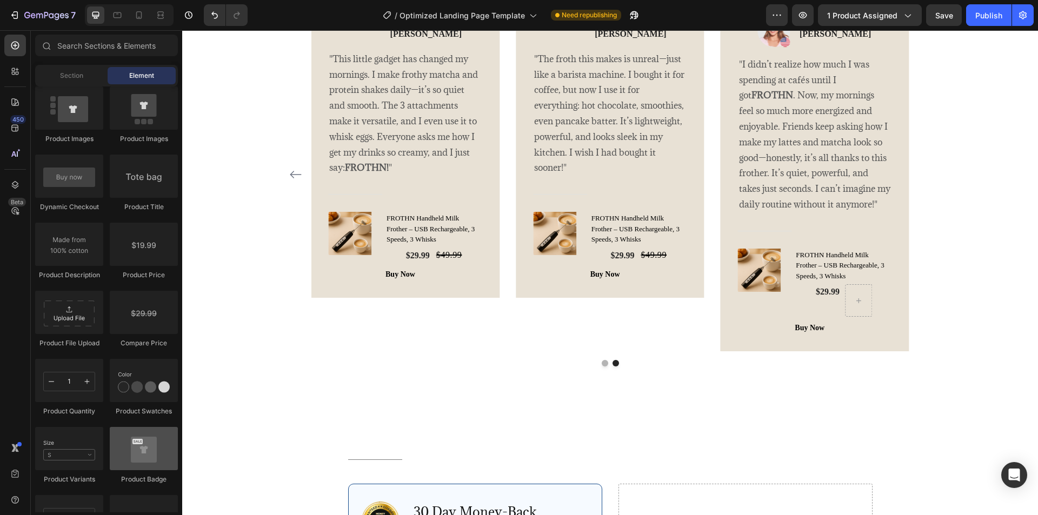
scroll to position [2451, 0]
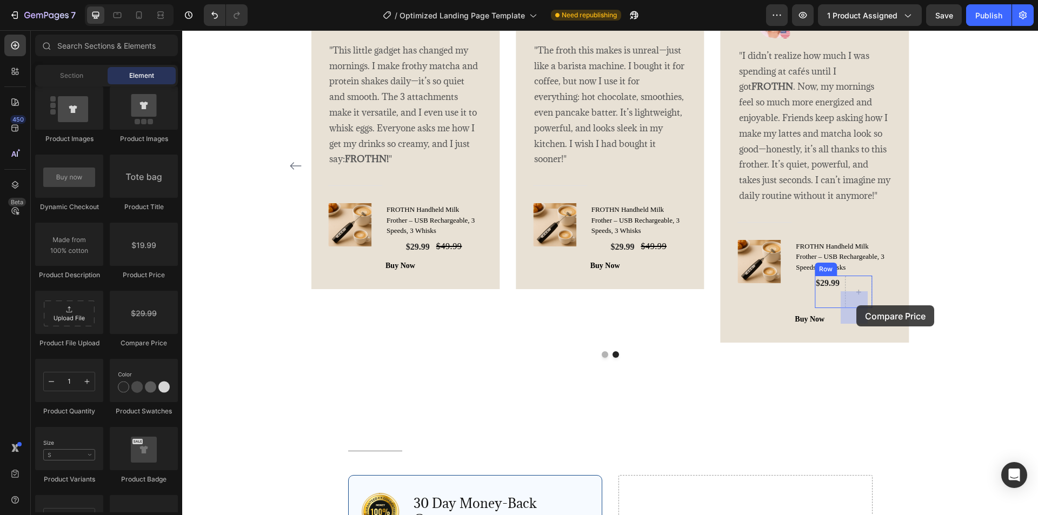
drag, startPoint x: 334, startPoint y: 349, endPoint x: 856, endPoint y: 305, distance: 524.0
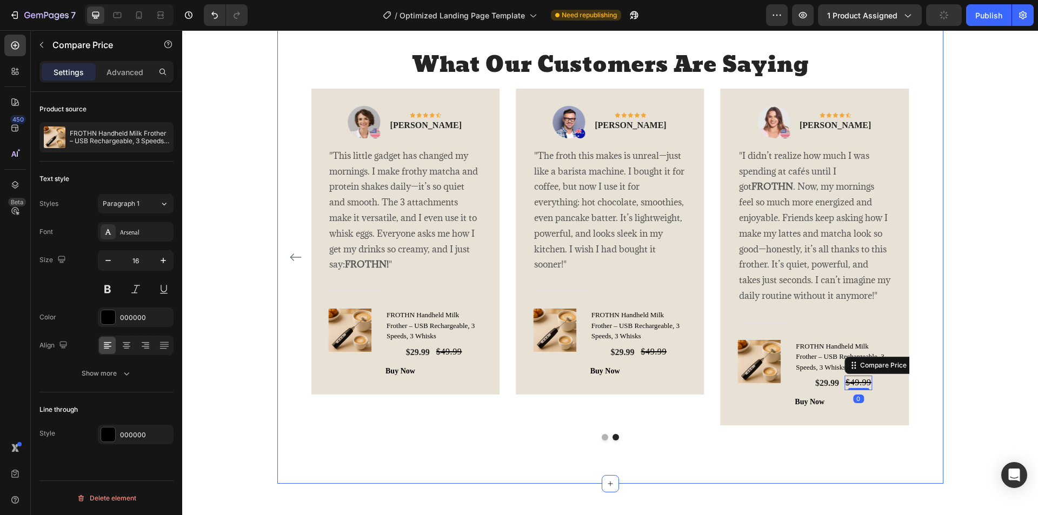
scroll to position [2334, 0]
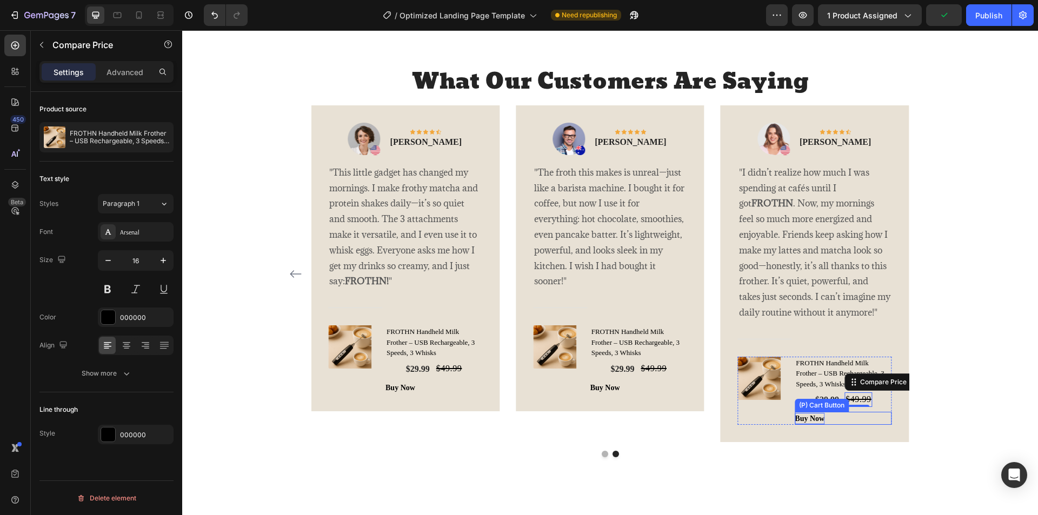
click at [795, 424] on div "Buy Now" at bounding box center [810, 418] width 30 height 11
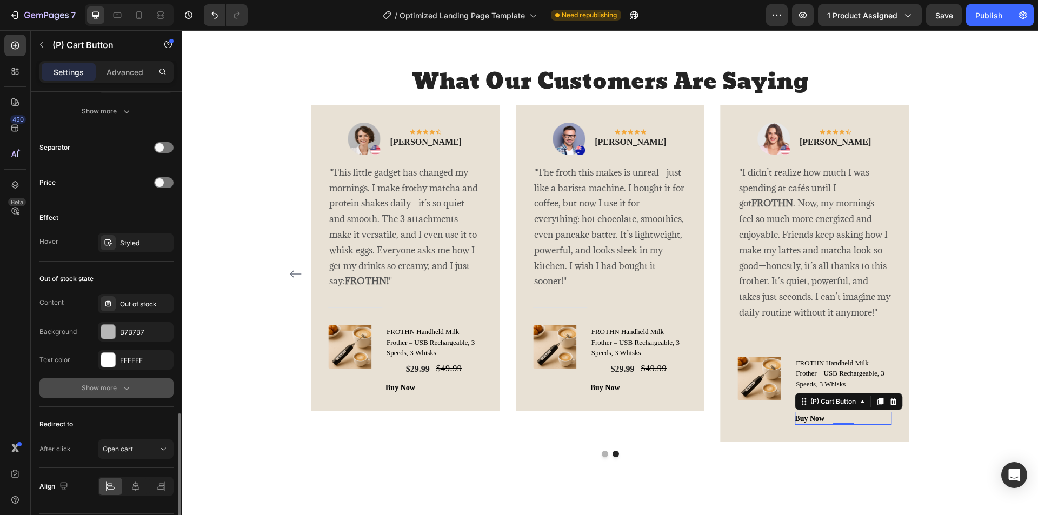
scroll to position [790, 0]
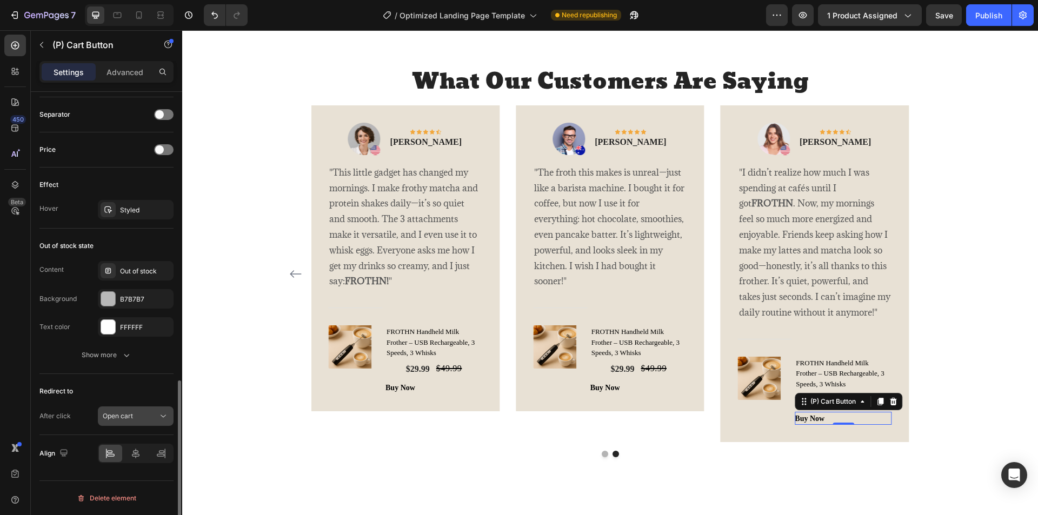
click at [149, 416] on div "Open cart" at bounding box center [130, 416] width 55 height 10
click at [151, 416] on div "Open cart" at bounding box center [130, 416] width 55 height 10
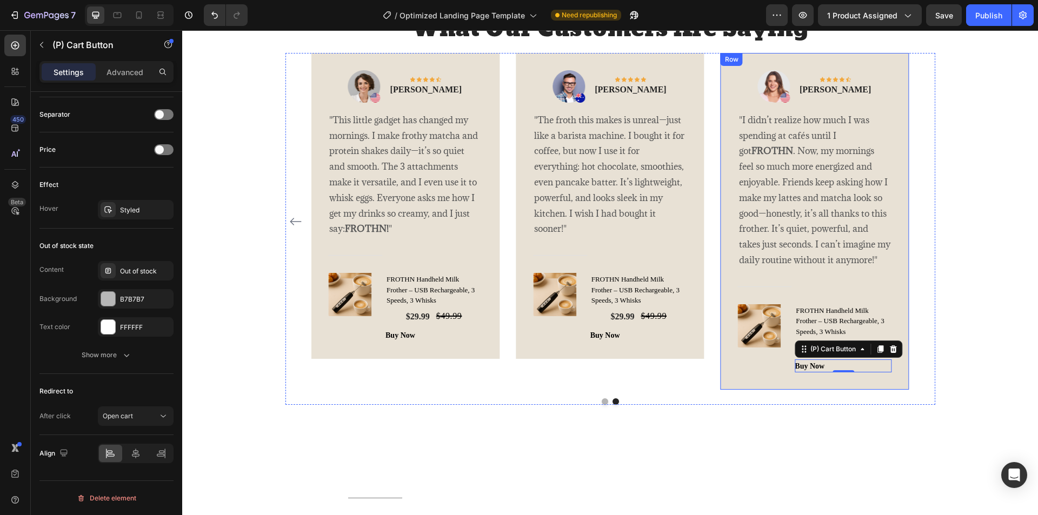
scroll to position [2388, 0]
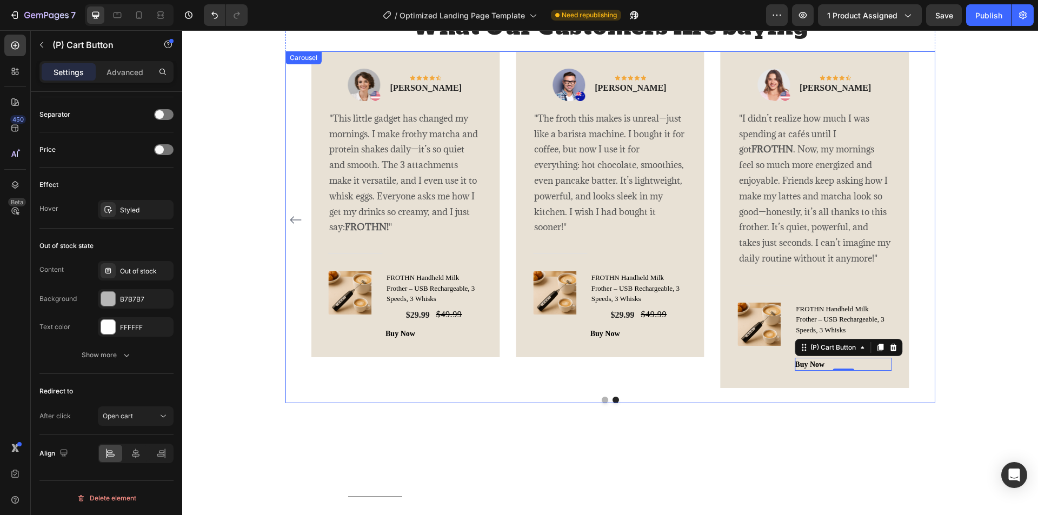
click at [290, 224] on icon "Carousel Back Arrow" at bounding box center [295, 220] width 11 height 8
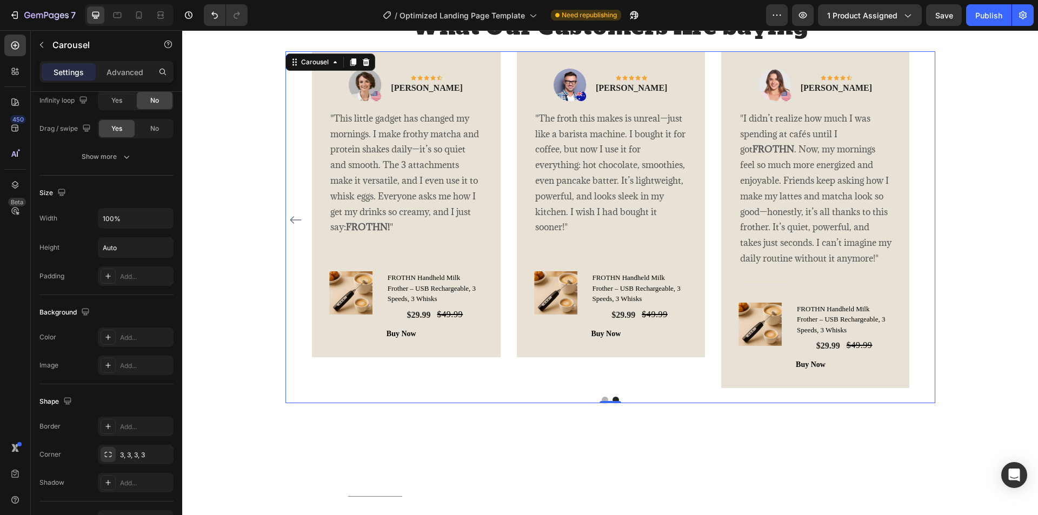
scroll to position [0, 0]
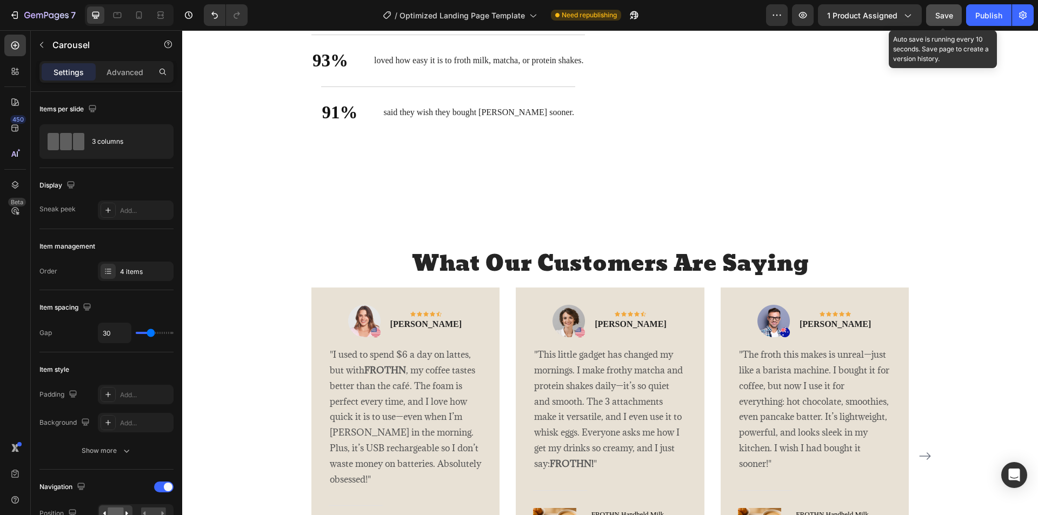
click at [946, 21] on div "Save" at bounding box center [944, 15] width 18 height 11
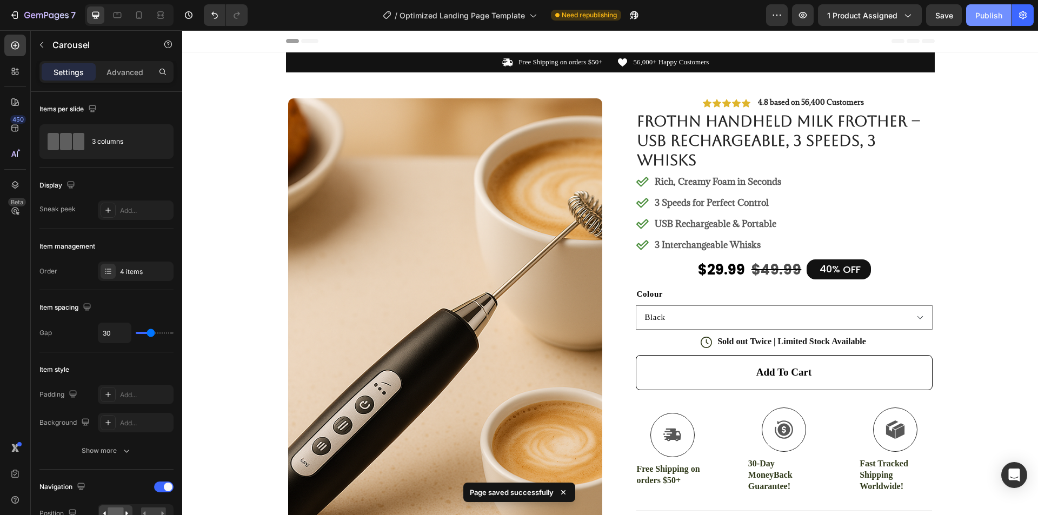
click at [987, 16] on div "Publish" at bounding box center [988, 15] width 27 height 11
